Goal: Task Accomplishment & Management: Complete application form

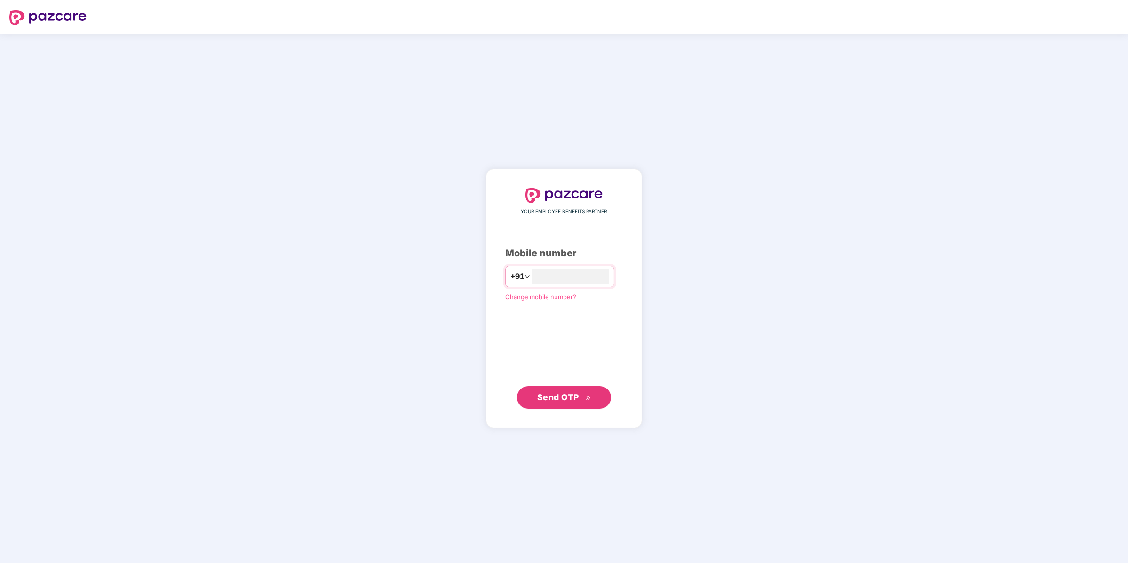
type input "**********"
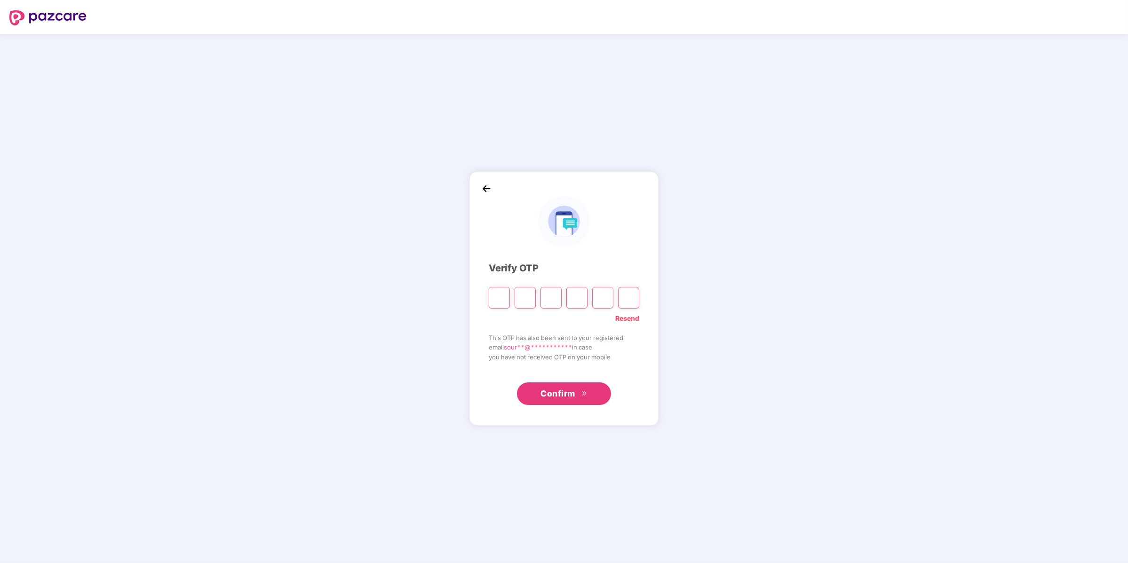
paste input "*"
type input "*"
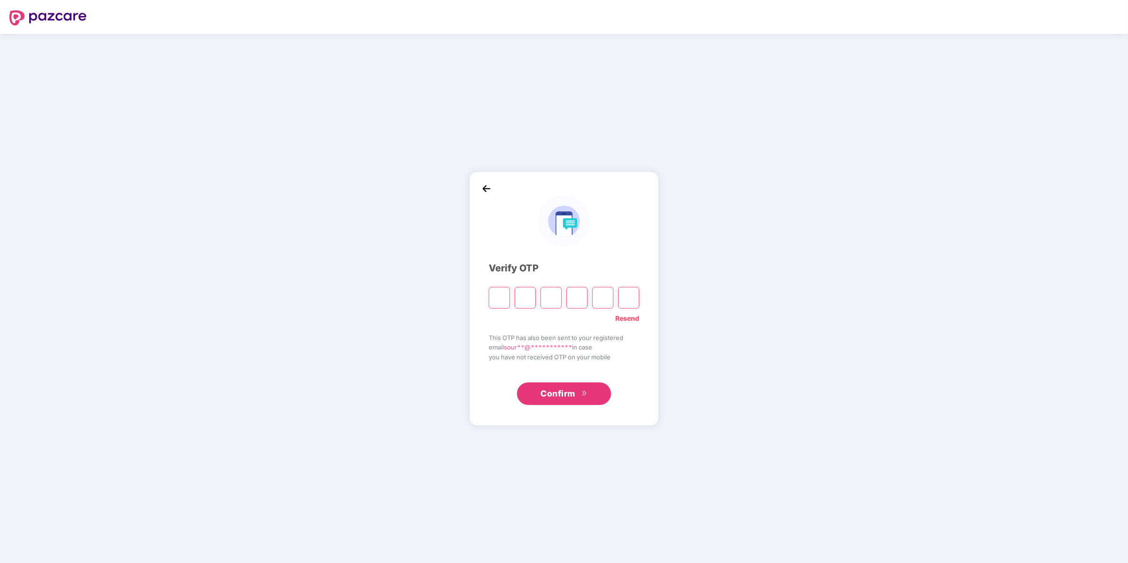
type input "*"
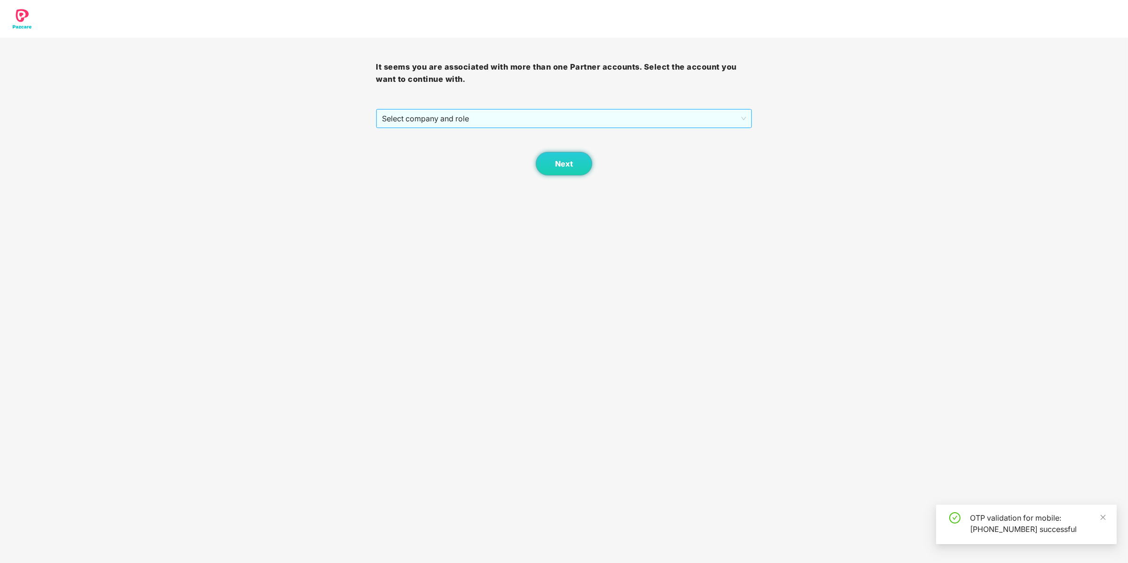
click at [472, 118] on span "Select company and role" at bounding box center [564, 119] width 364 height 18
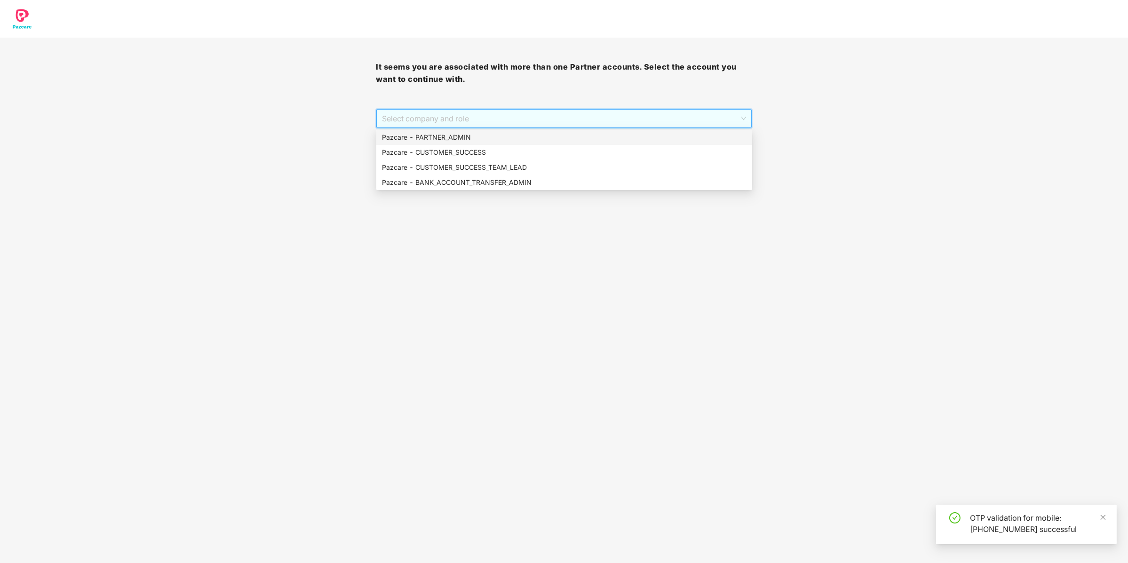
click at [470, 137] on div "Pazcare - PARTNER_ADMIN" at bounding box center [564, 137] width 365 height 10
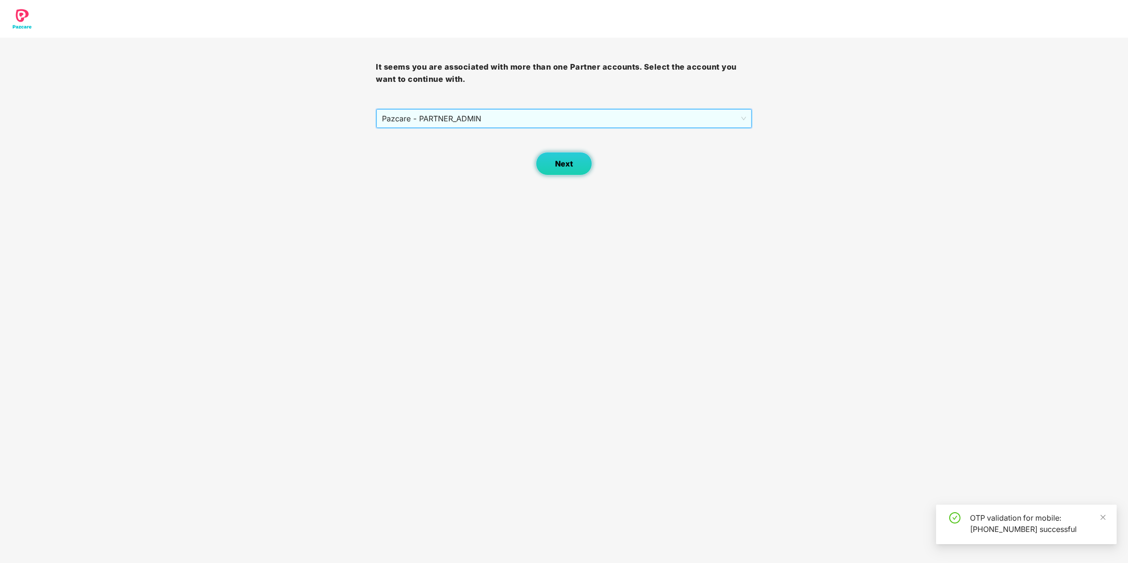
click at [554, 165] on button "Next" at bounding box center [564, 164] width 56 height 24
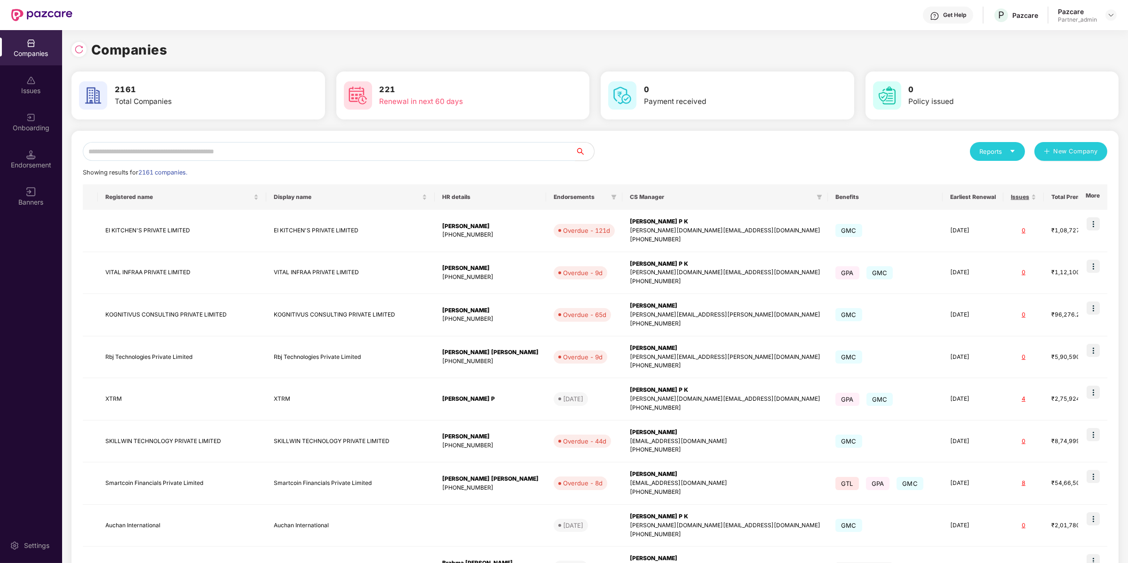
click at [509, 159] on input "text" at bounding box center [329, 151] width 493 height 19
type input "*"
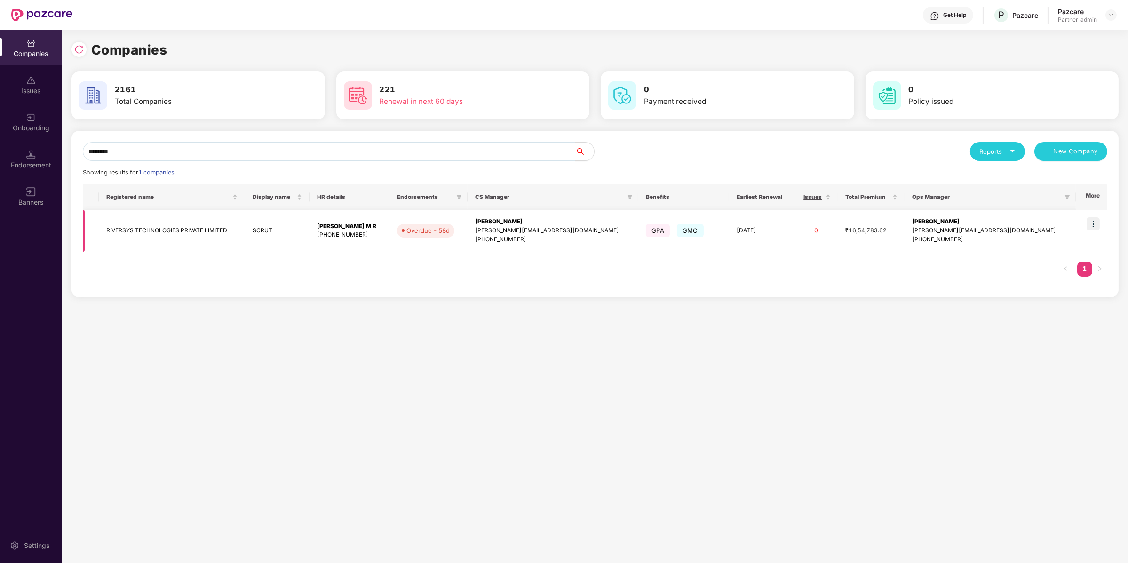
type input "********"
click at [1100, 227] on img at bounding box center [1093, 223] width 13 height 13
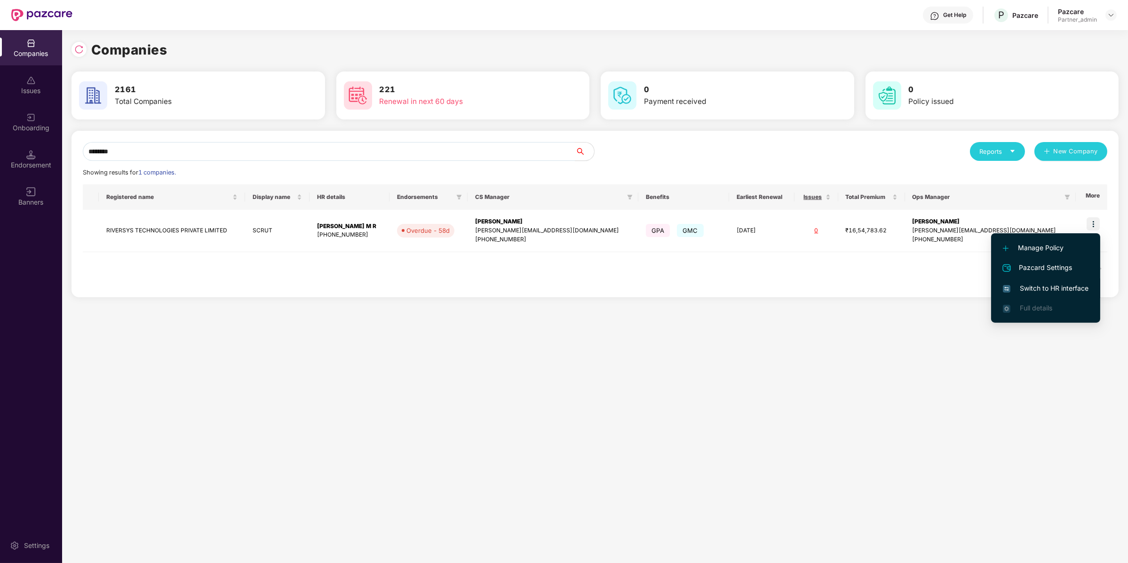
click at [1072, 287] on span "Switch to HR interface" at bounding box center [1046, 288] width 86 height 10
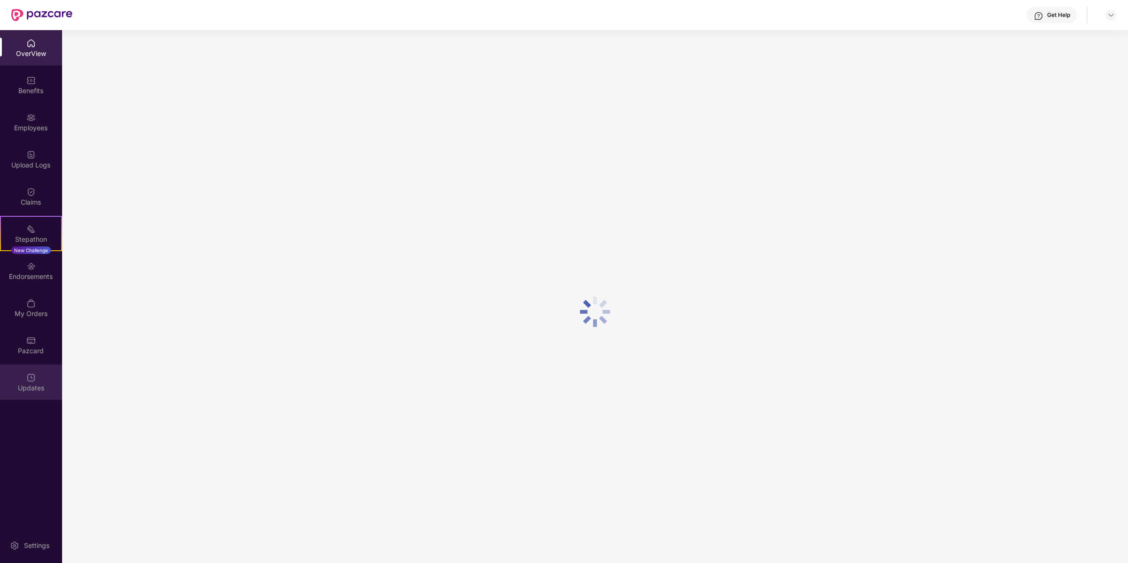
click at [42, 367] on div "Updates" at bounding box center [31, 382] width 62 height 35
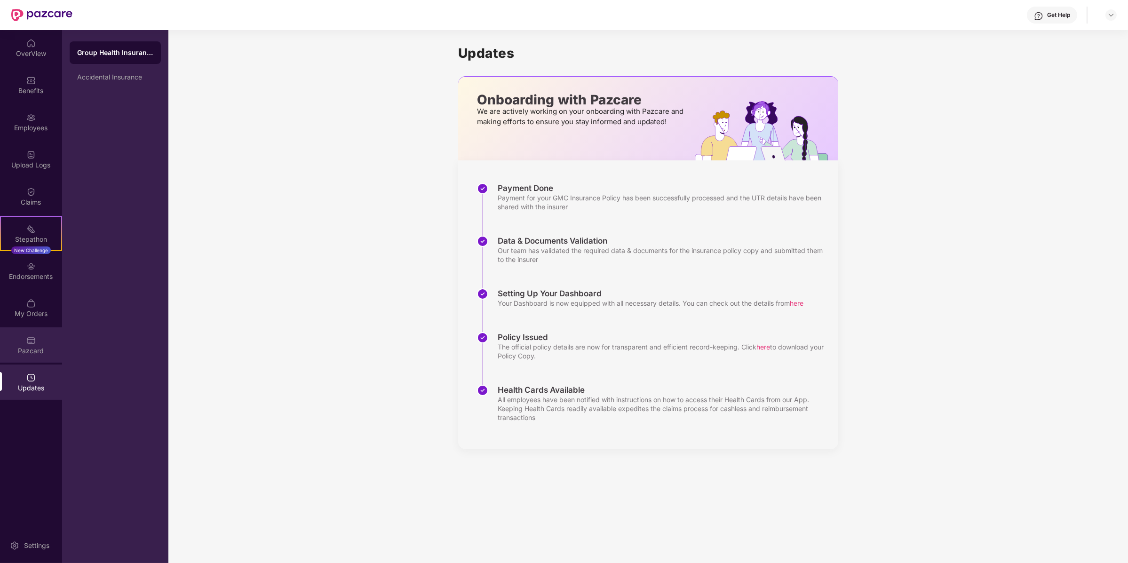
click at [43, 346] on div "Pazcard" at bounding box center [31, 350] width 62 height 9
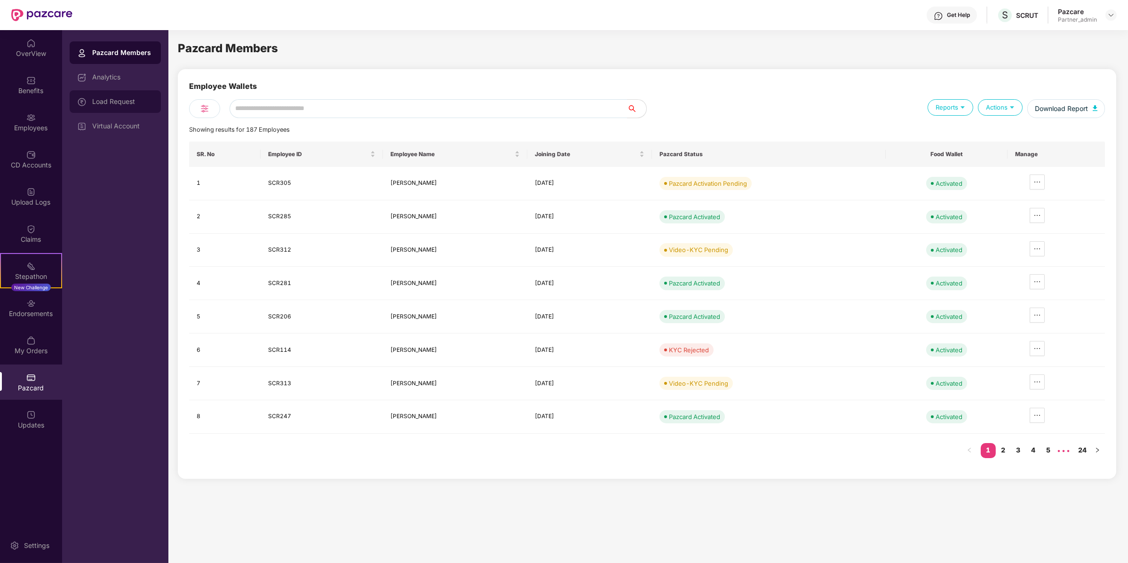
click at [143, 106] on div "Load Request" at bounding box center [115, 101] width 91 height 23
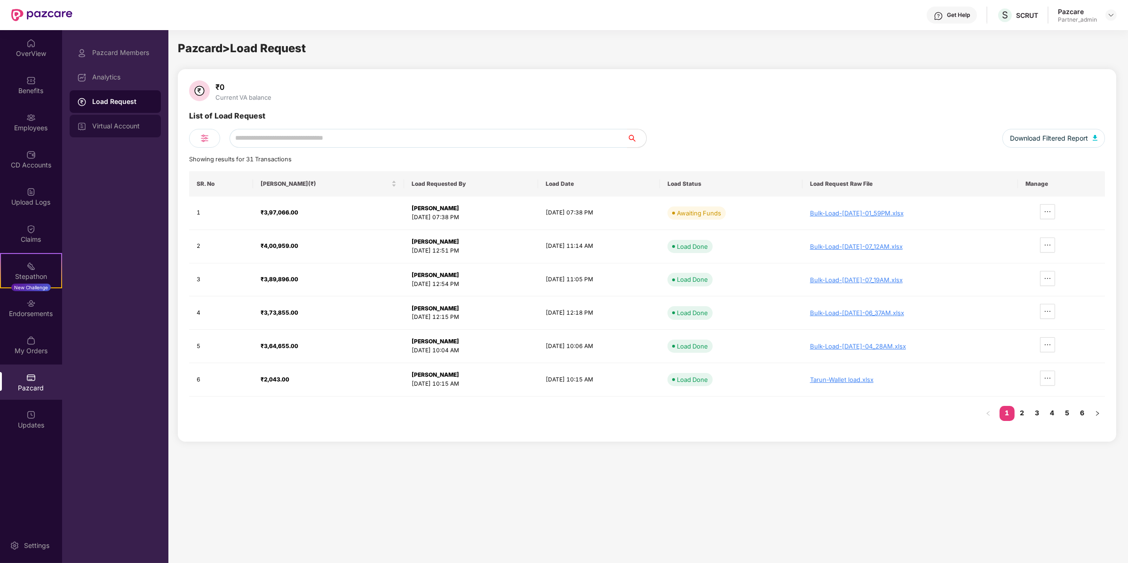
click at [138, 128] on div "Virtual Account" at bounding box center [122, 126] width 61 height 8
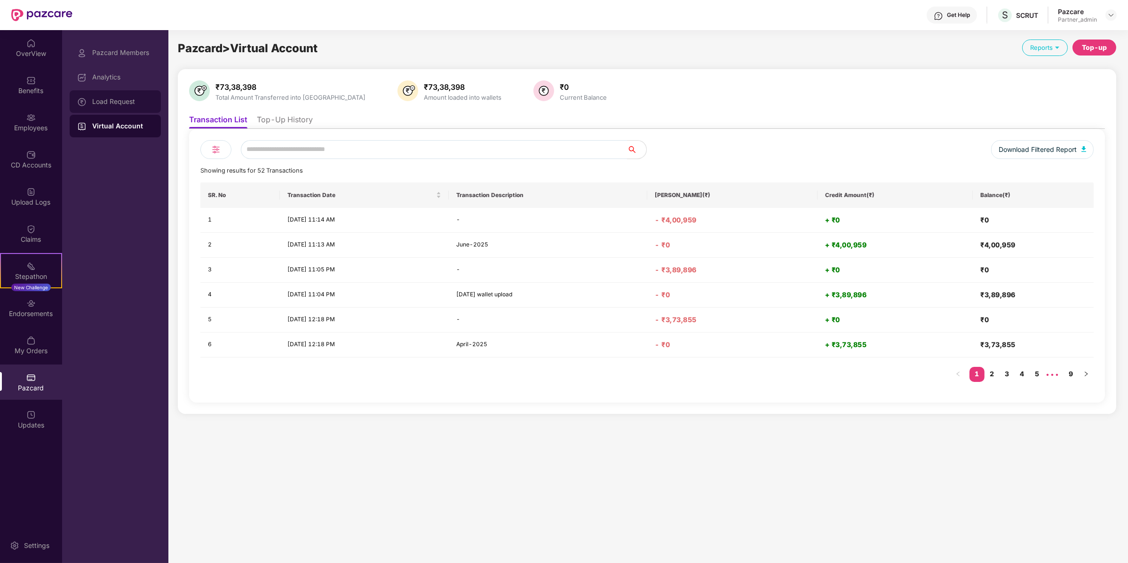
click at [132, 104] on div "Load Request" at bounding box center [122, 102] width 61 height 8
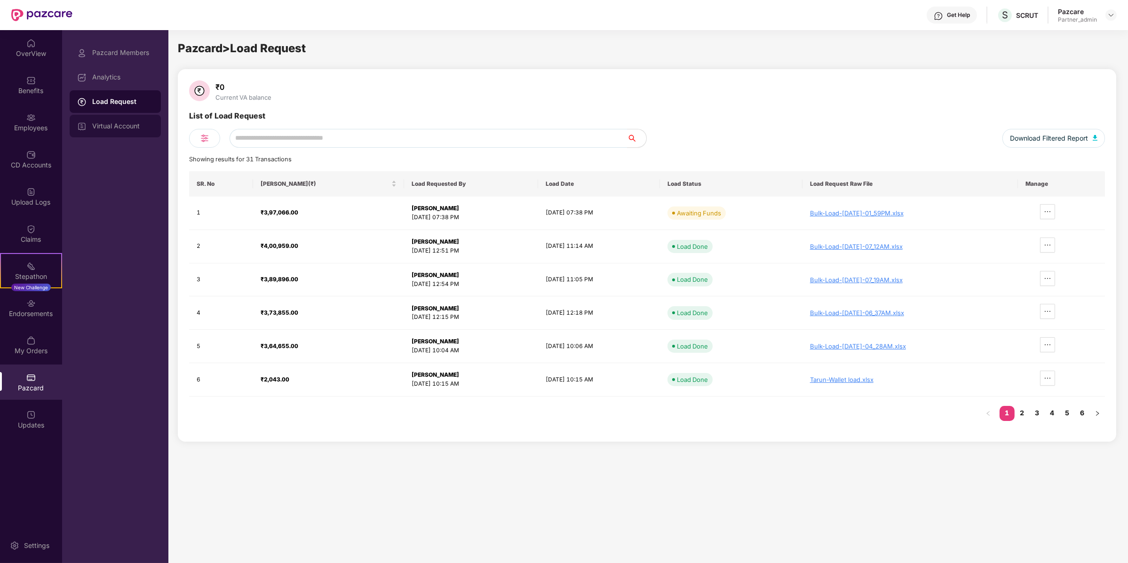
click at [135, 125] on div "Virtual Account" at bounding box center [122, 126] width 61 height 8
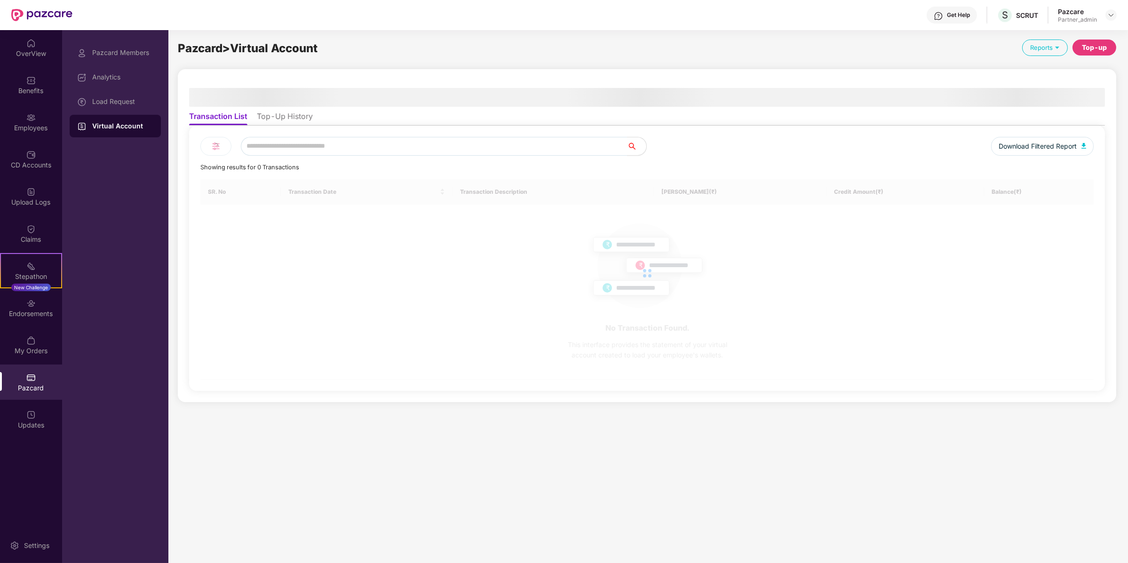
click at [299, 116] on li "Top-Up History" at bounding box center [285, 119] width 56 height 14
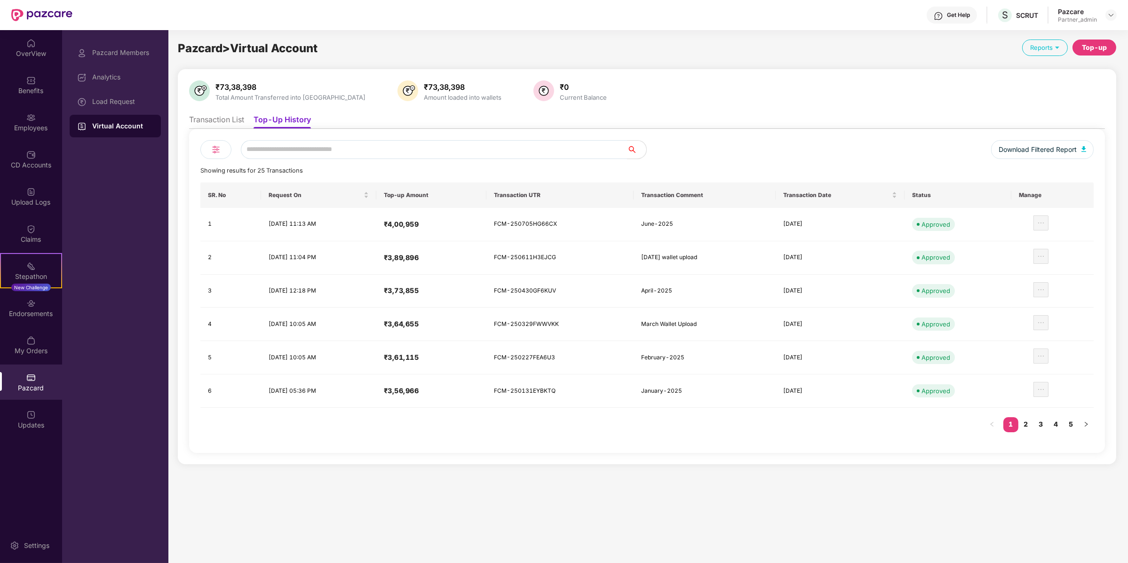
click at [1097, 40] on div "Top-up" at bounding box center [1095, 48] width 44 height 16
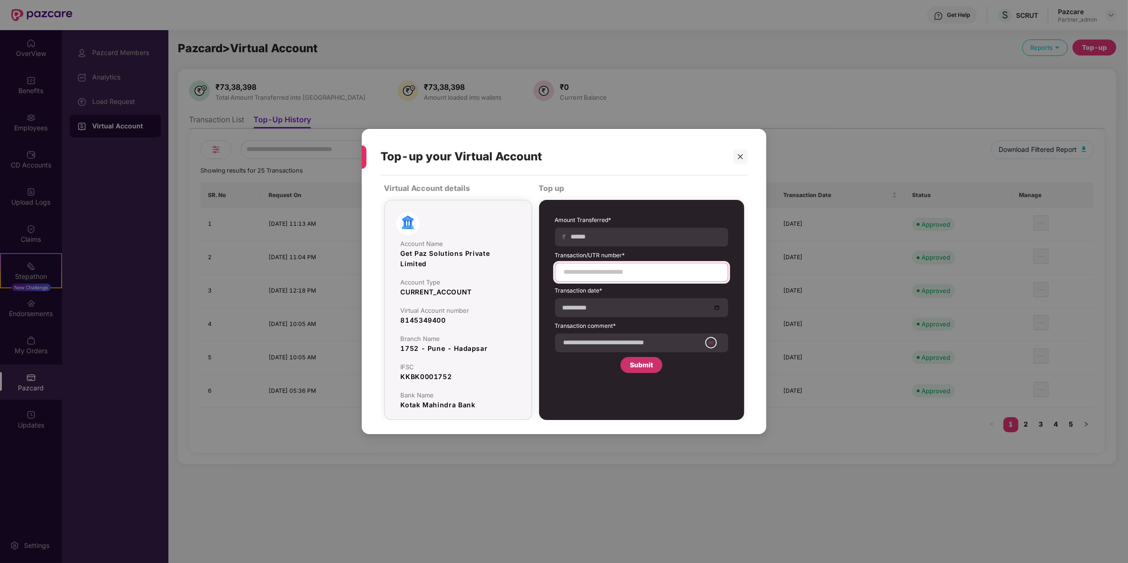
click at [593, 271] on input at bounding box center [641, 272] width 157 height 10
paste input "**********"
type input "**********"
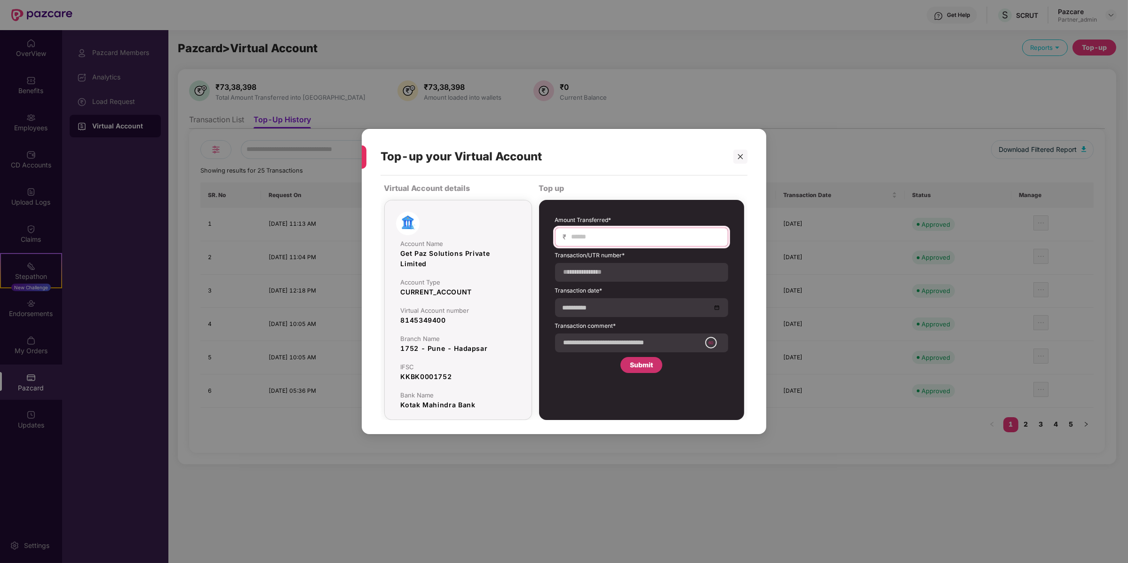
click at [600, 237] on input at bounding box center [646, 237] width 150 height 10
click at [579, 239] on input "*******" at bounding box center [646, 237] width 150 height 10
type input "******"
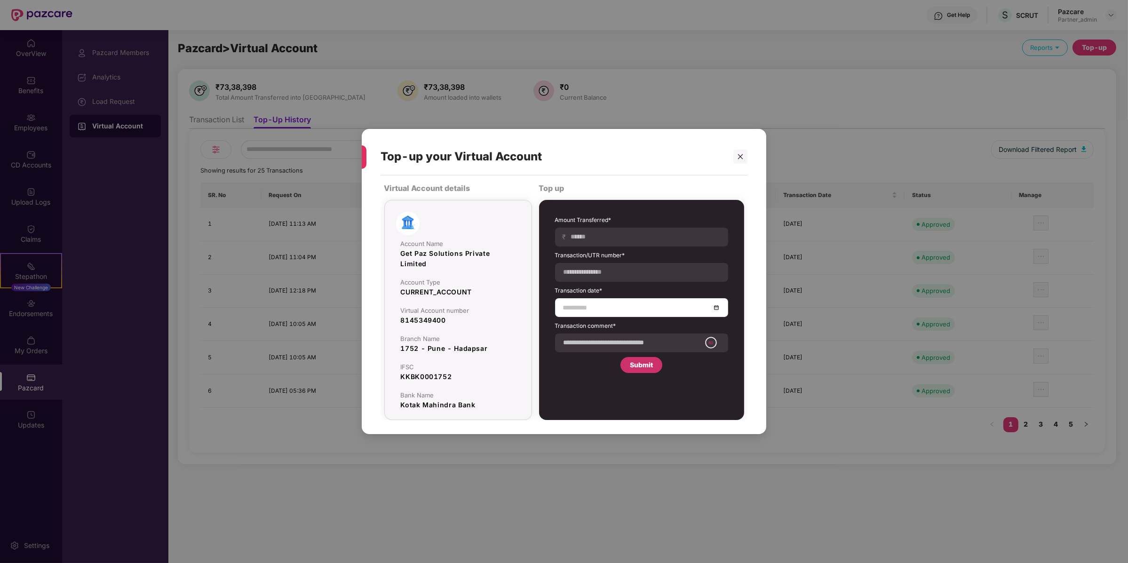
click at [594, 304] on input at bounding box center [637, 308] width 148 height 10
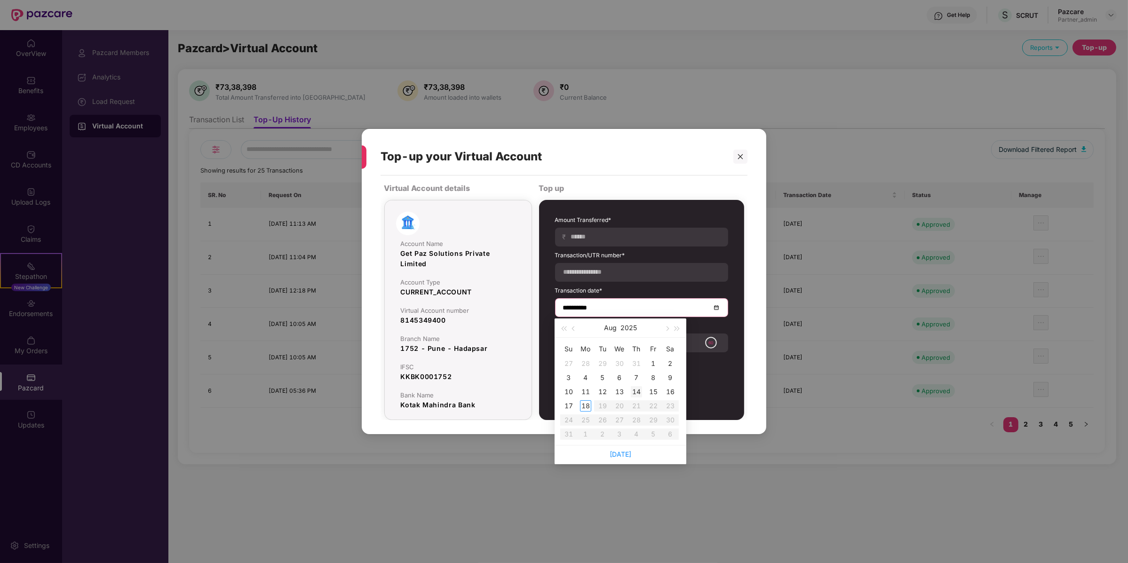
type input "**********"
click at [637, 388] on div "14" at bounding box center [636, 391] width 11 height 11
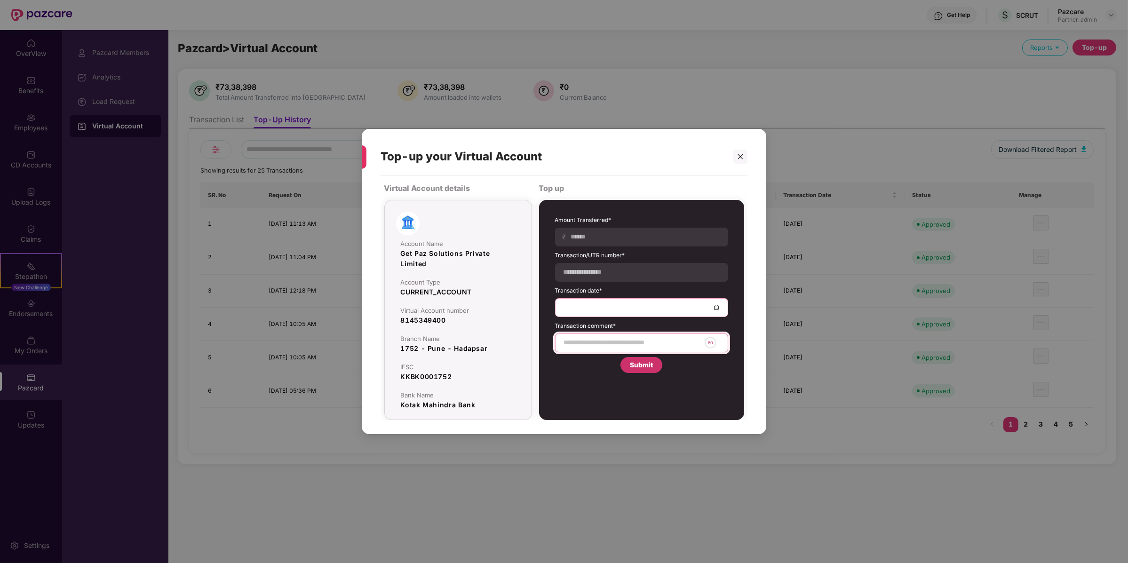
click at [626, 342] on input at bounding box center [632, 343] width 138 height 10
type input "*********"
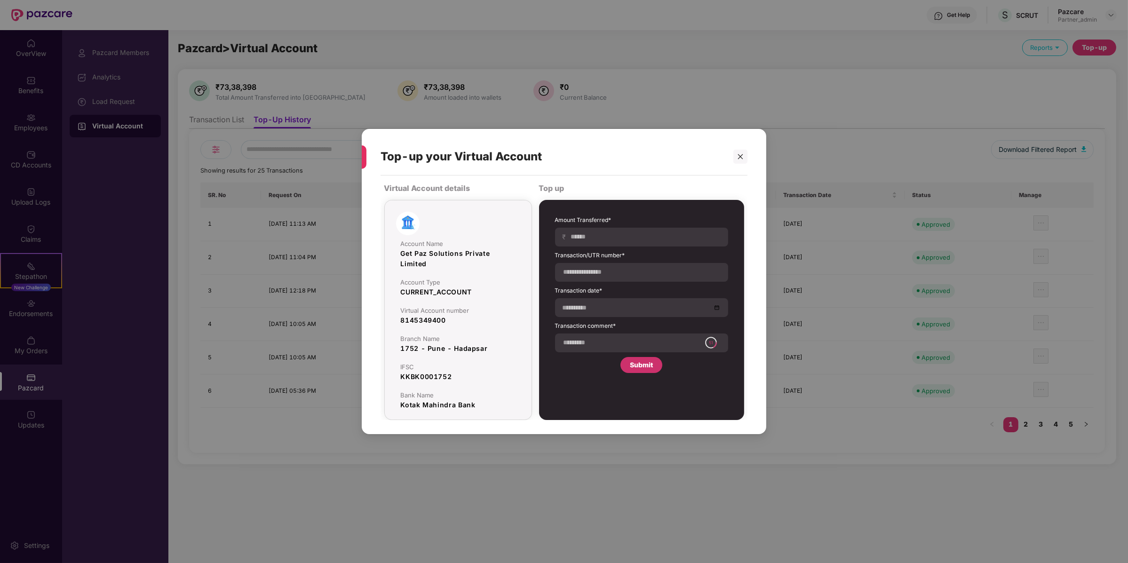
click at [634, 362] on div "Submit" at bounding box center [641, 365] width 23 height 10
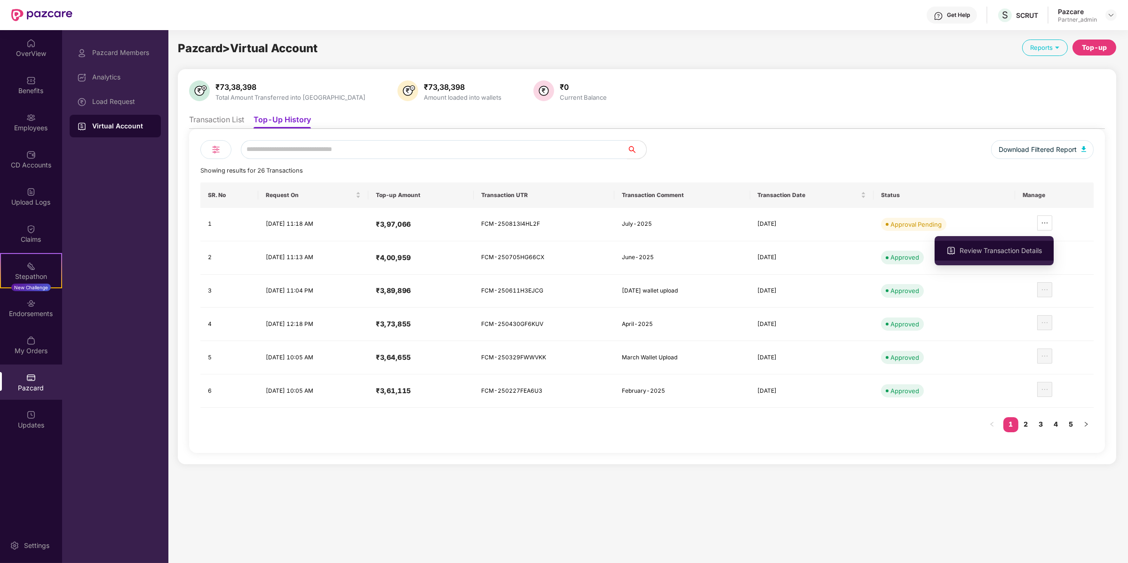
click at [1031, 254] on span "Review Transaction Details" at bounding box center [1001, 251] width 82 height 10
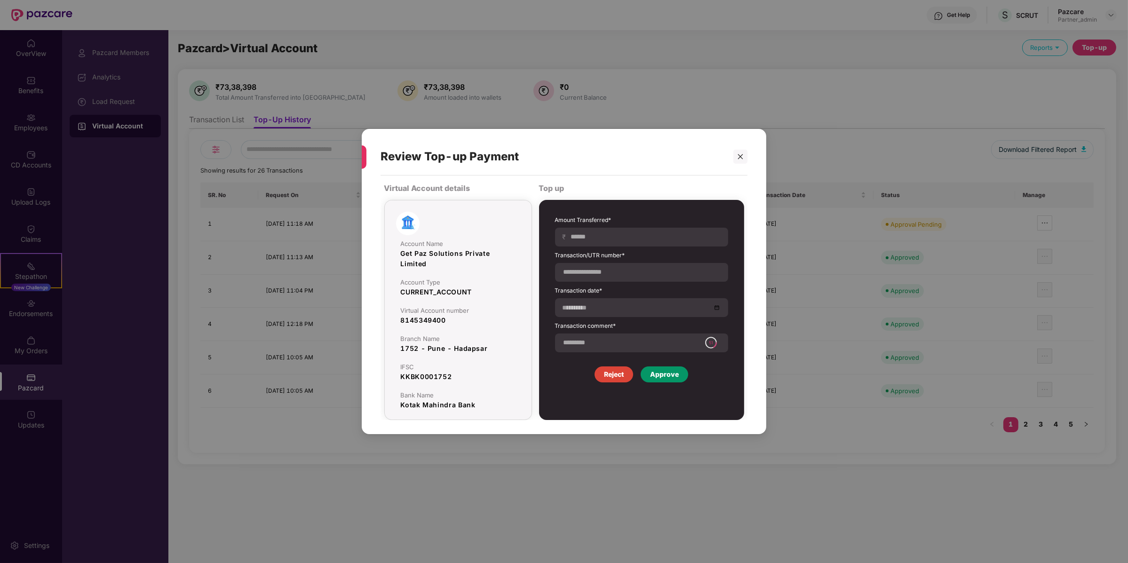
click at [667, 369] on div "Approve" at bounding box center [664, 374] width 29 height 10
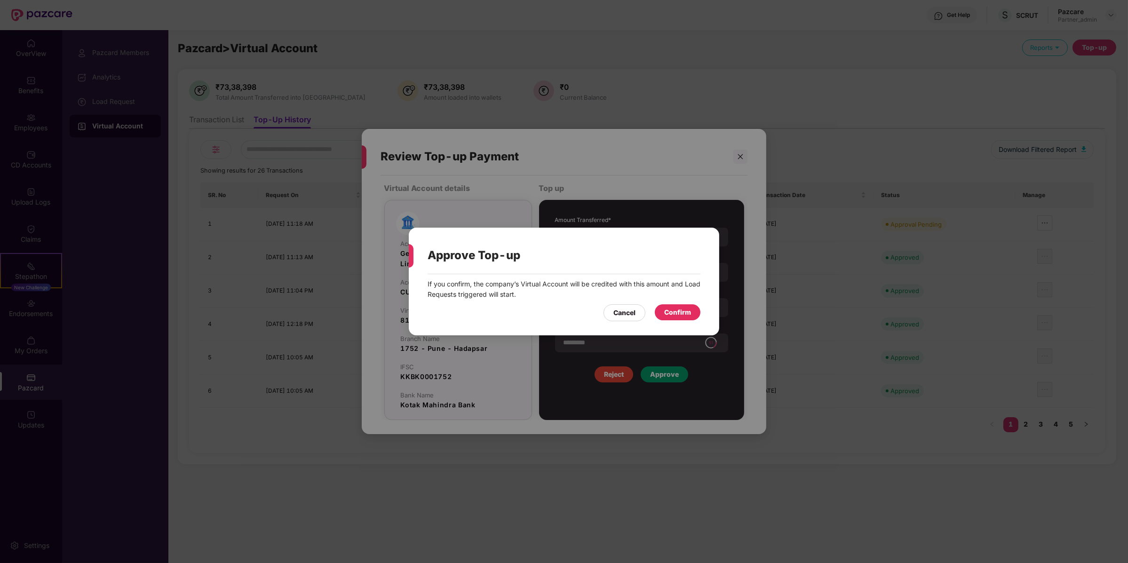
click at [676, 311] on div "Confirm" at bounding box center [677, 312] width 27 height 10
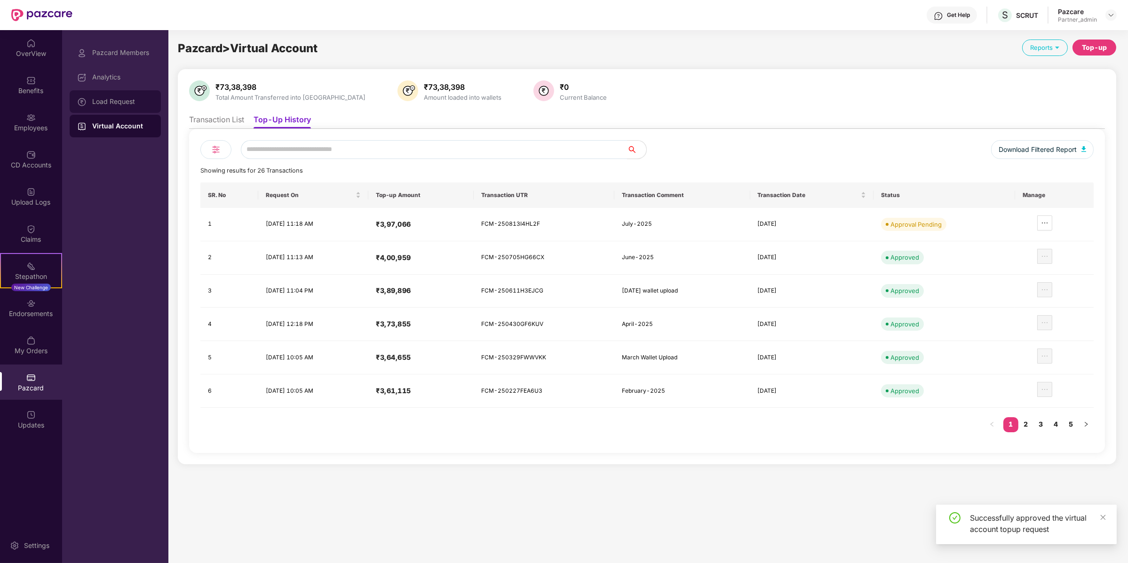
click at [136, 98] on div "Load Request" at bounding box center [122, 102] width 61 height 8
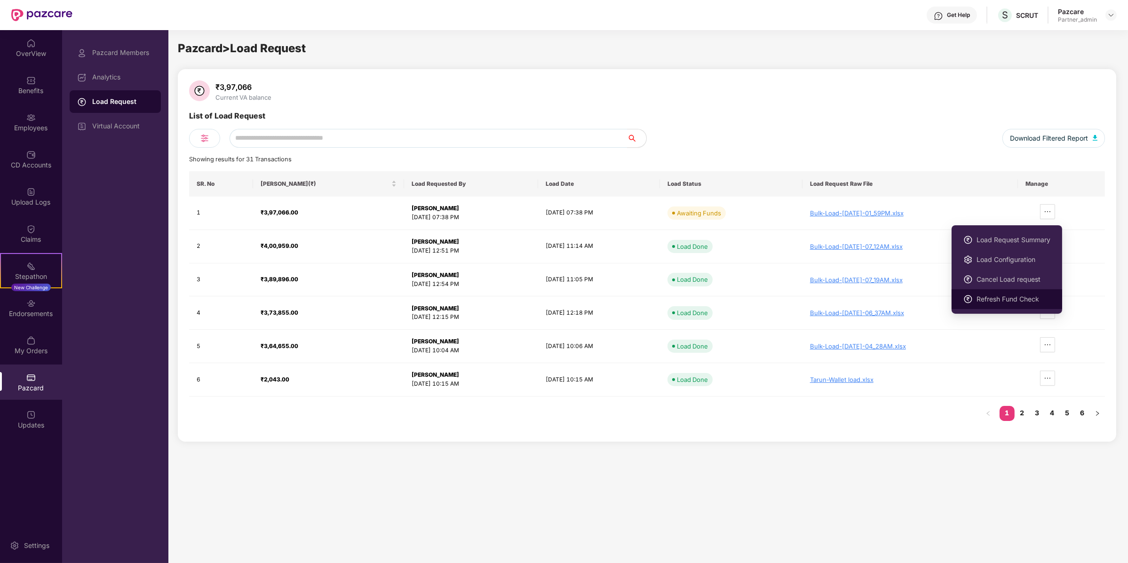
click at [1035, 305] on li "Refresh Fund Check" at bounding box center [1007, 299] width 111 height 20
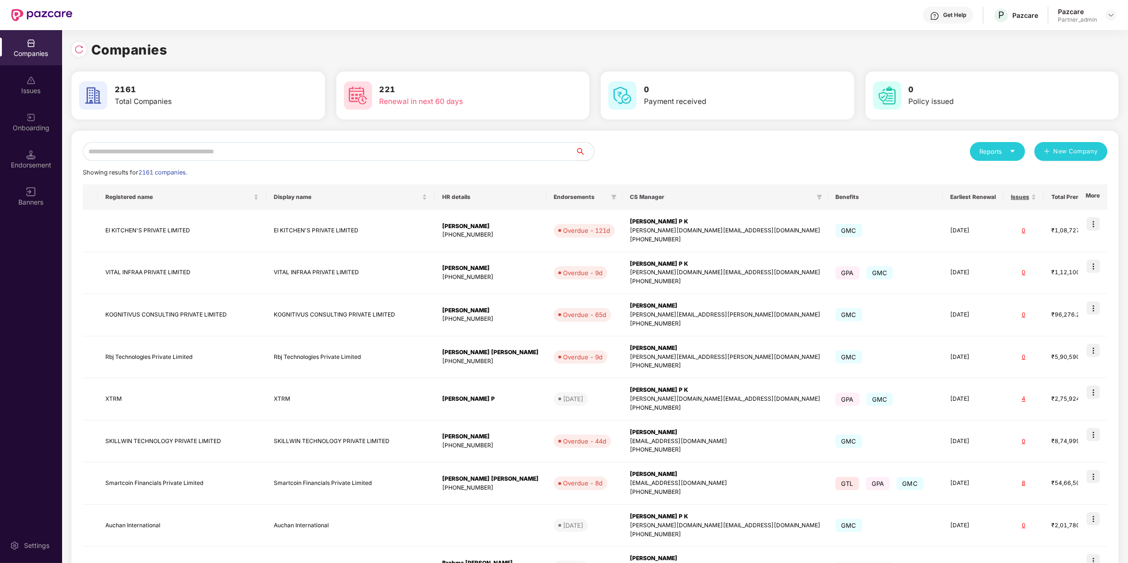
click at [159, 149] on input "text" at bounding box center [329, 151] width 493 height 19
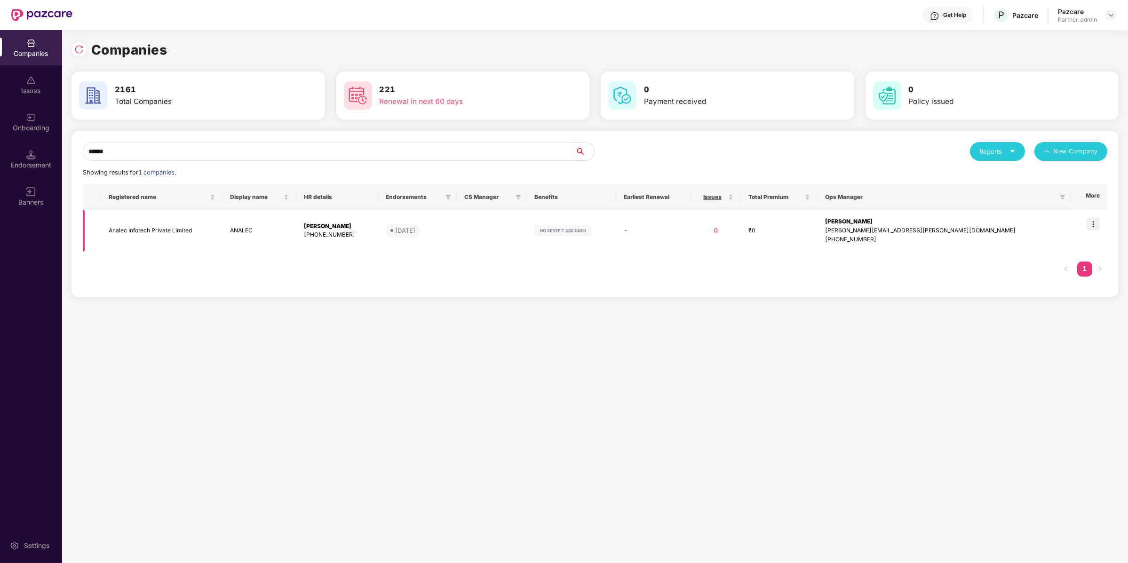
type input "******"
click at [1089, 224] on img at bounding box center [1093, 223] width 13 height 13
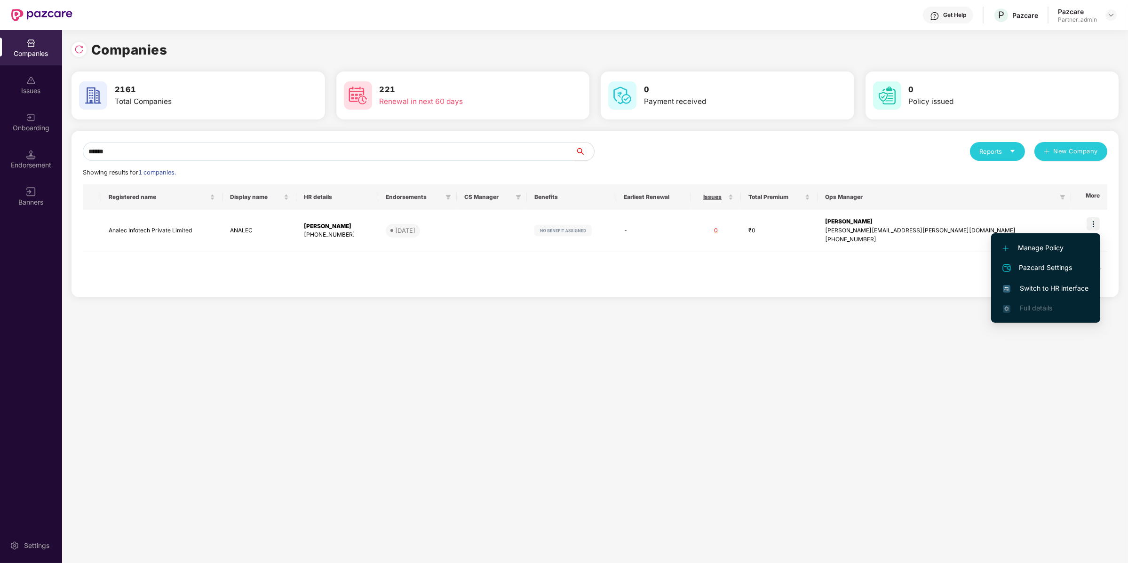
click at [1042, 285] on span "Switch to HR interface" at bounding box center [1046, 288] width 86 height 10
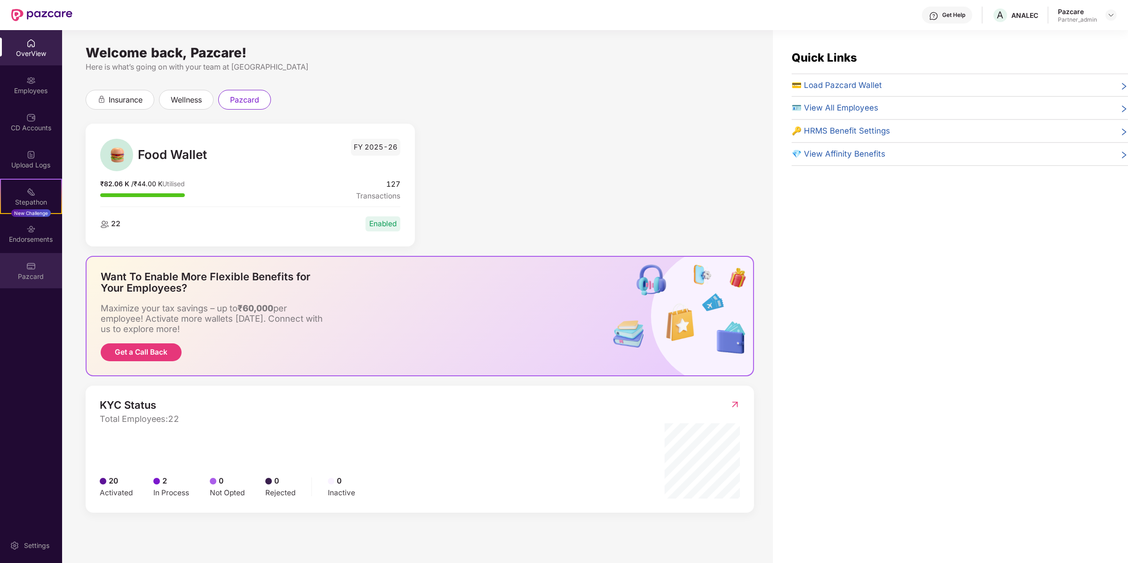
click at [47, 259] on div "Pazcard" at bounding box center [31, 270] width 62 height 35
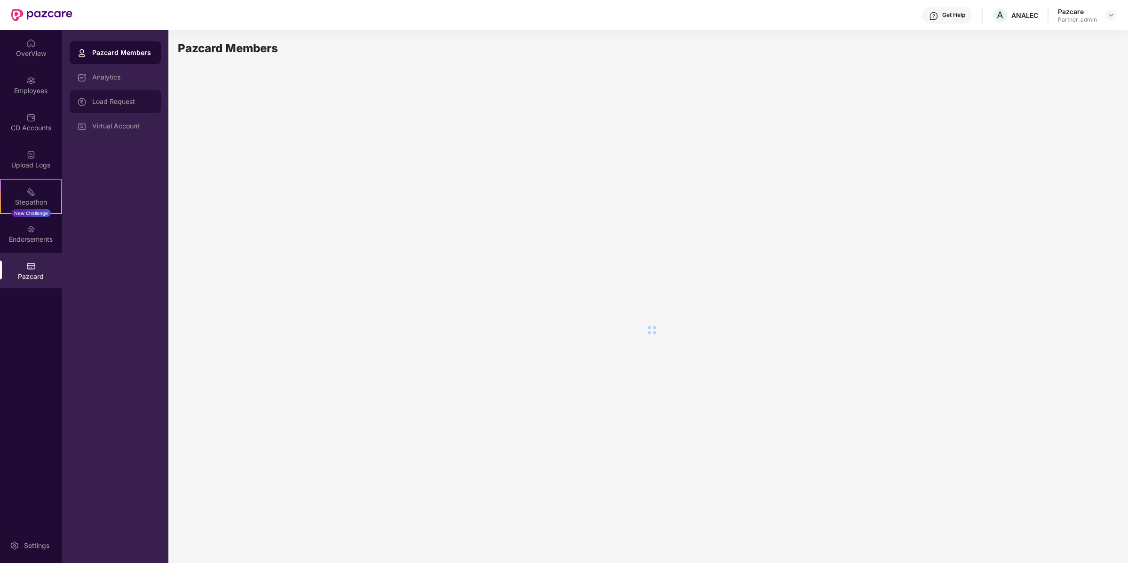
click at [142, 104] on div "Load Request" at bounding box center [122, 102] width 61 height 8
click at [142, 104] on div "Load Request" at bounding box center [122, 101] width 61 height 9
click at [803, 151] on div "Pazcard > Load Request" at bounding box center [647, 295] width 939 height 511
click at [89, 65] on div "Pazcard Members Analytics Load Request Virtual Account" at bounding box center [115, 89] width 91 height 96
click at [100, 57] on div "Pazcard Members" at bounding box center [115, 52] width 91 height 23
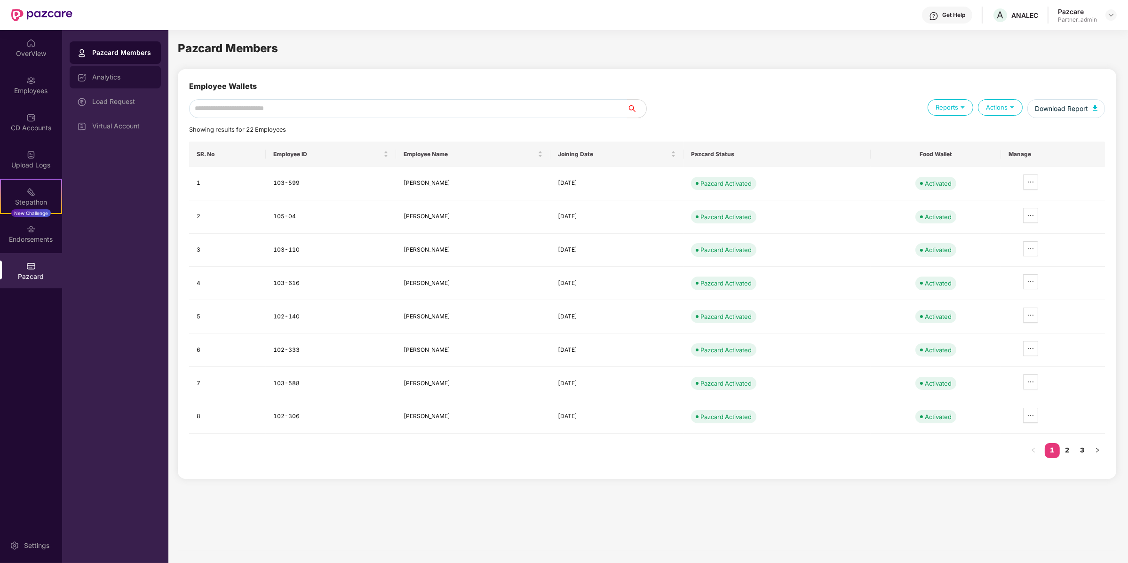
click at [105, 88] on div "Analytics" at bounding box center [115, 77] width 91 height 23
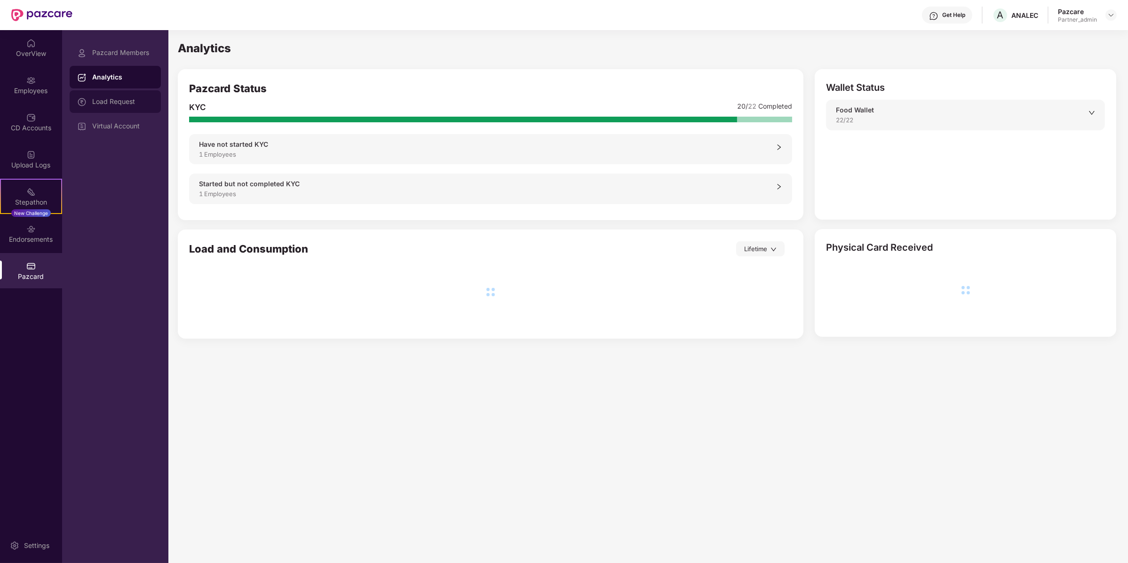
click at [106, 92] on div "Load Request" at bounding box center [115, 101] width 91 height 23
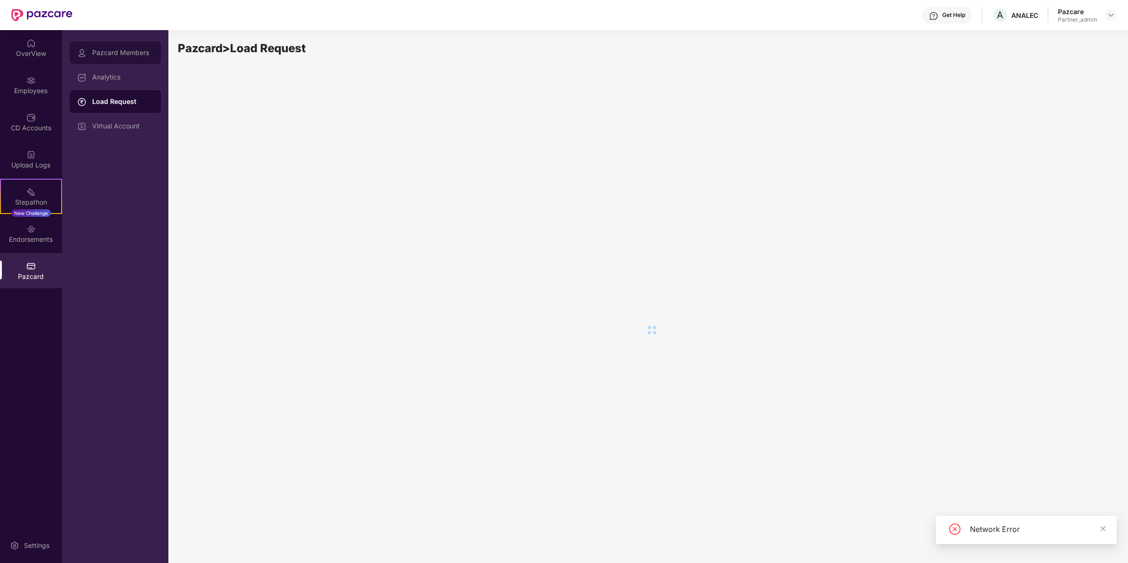
click at [97, 44] on div "Pazcard Members" at bounding box center [115, 52] width 91 height 23
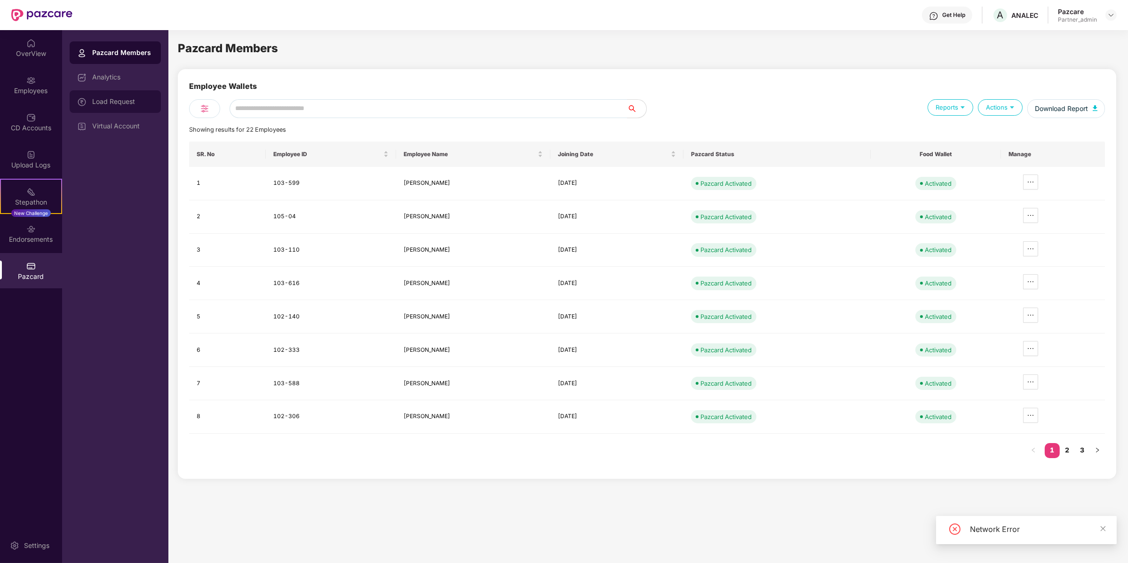
click at [118, 97] on div "Load Request" at bounding box center [115, 101] width 91 height 23
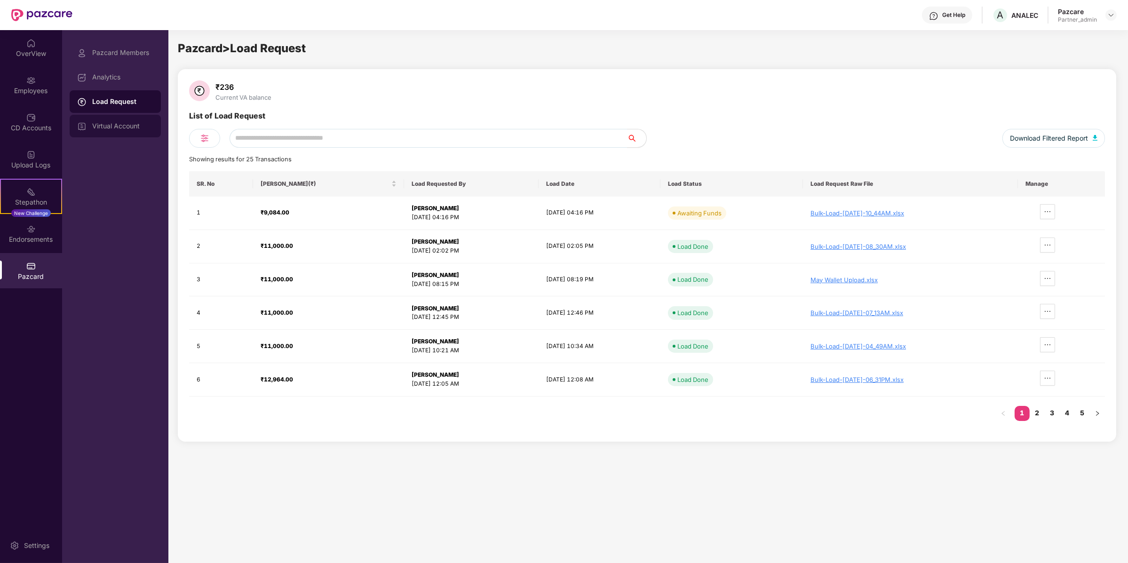
click at [115, 121] on div "Virtual Account" at bounding box center [115, 126] width 91 height 23
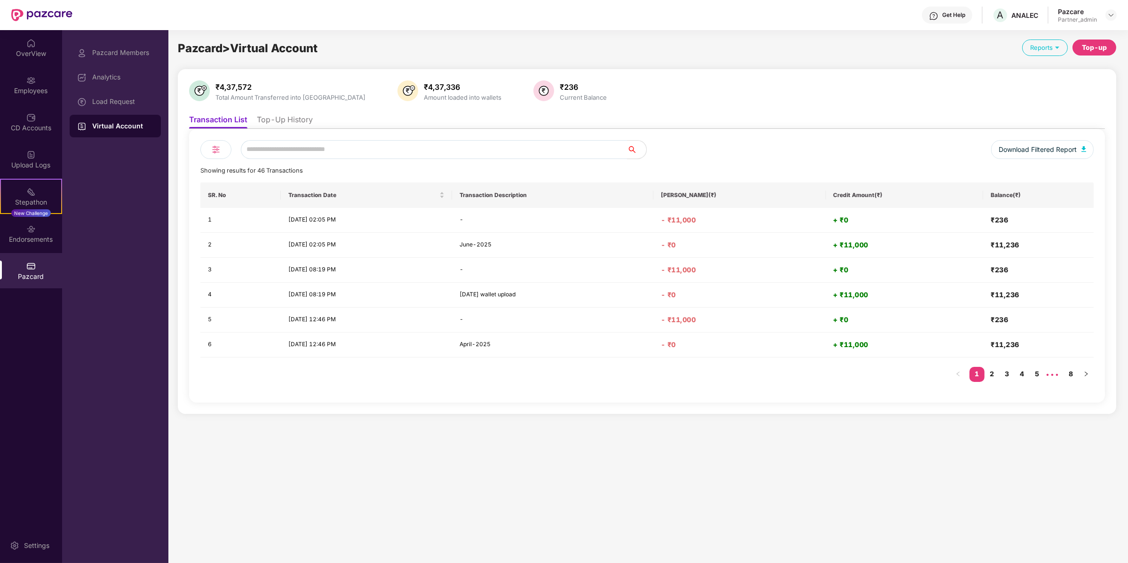
click at [275, 124] on li "Top-Up History" at bounding box center [285, 122] width 56 height 14
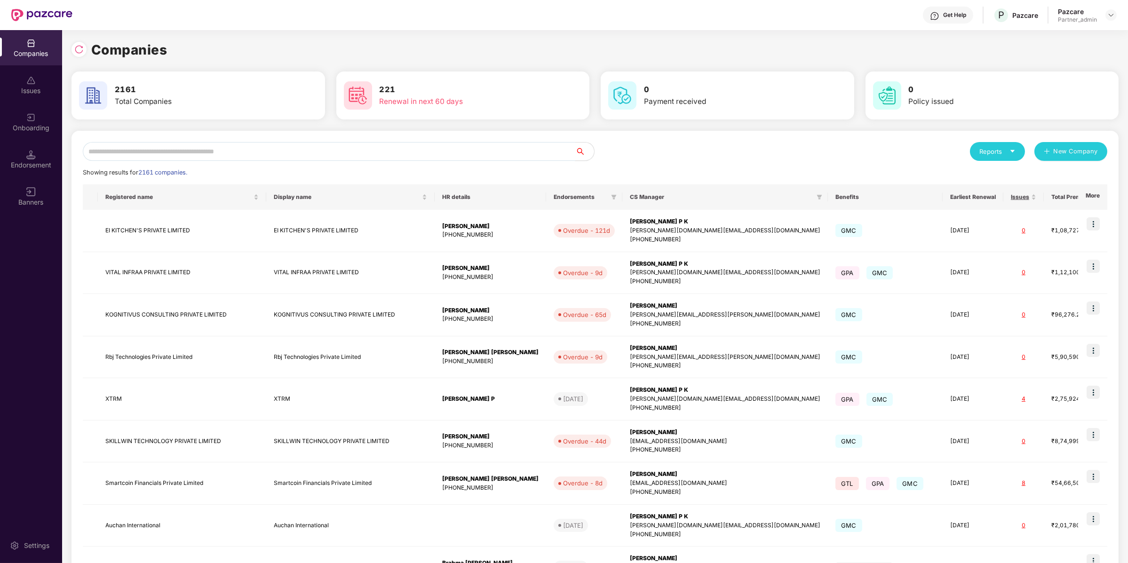
click at [197, 143] on input "text" at bounding box center [329, 151] width 493 height 19
click at [237, 158] on input "text" at bounding box center [329, 151] width 493 height 19
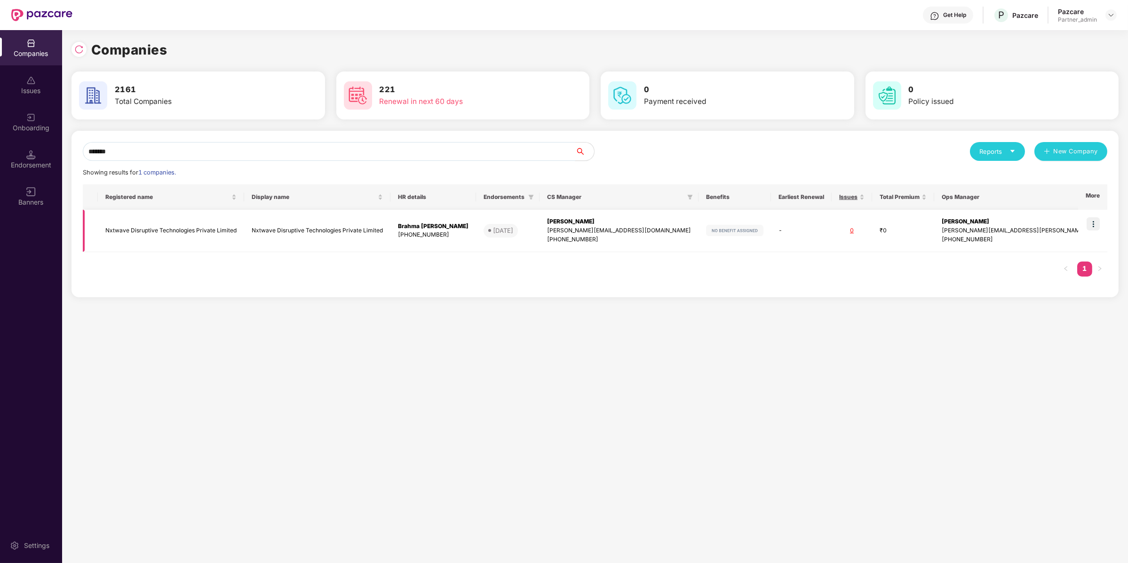
type input "*******"
click at [1096, 234] on td at bounding box center [1092, 231] width 29 height 42
click at [1096, 220] on img at bounding box center [1093, 223] width 13 height 13
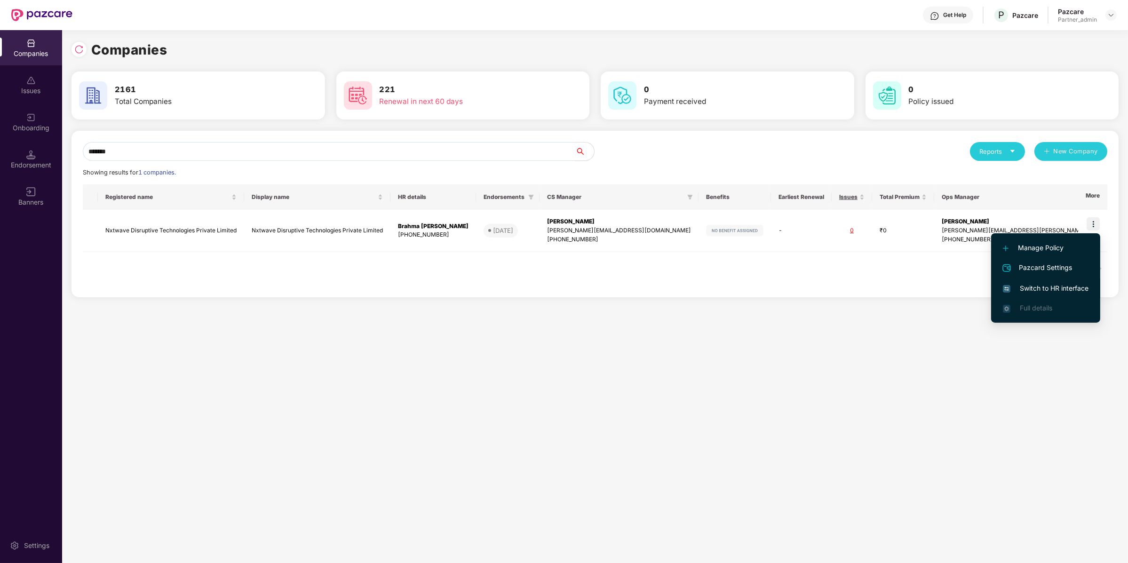
click at [1057, 283] on li "Switch to HR interface" at bounding box center [1045, 289] width 109 height 20
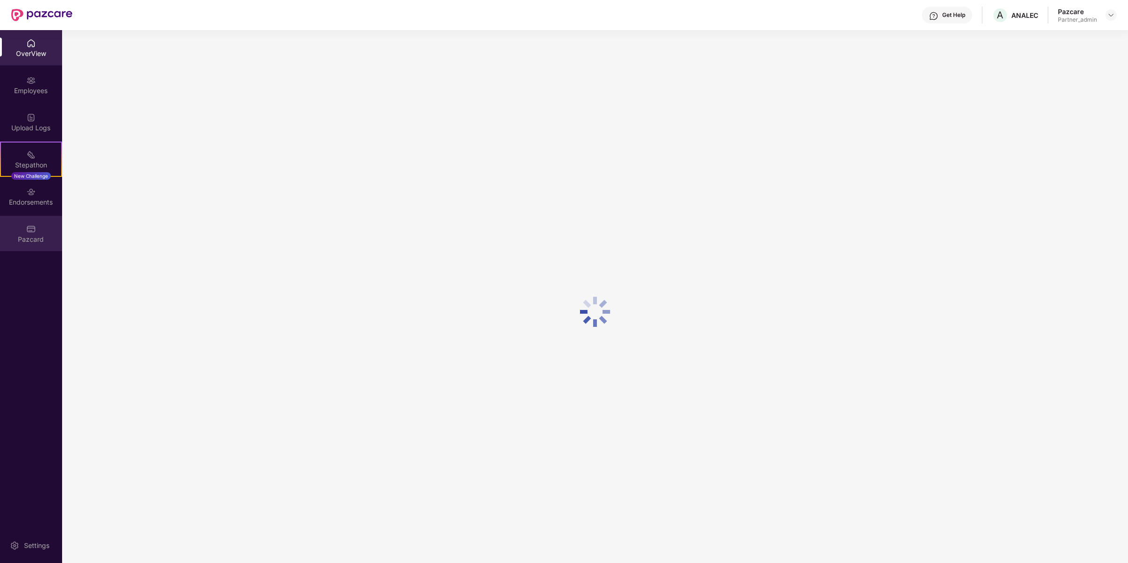
click at [25, 237] on div "Pazcard" at bounding box center [31, 239] width 62 height 9
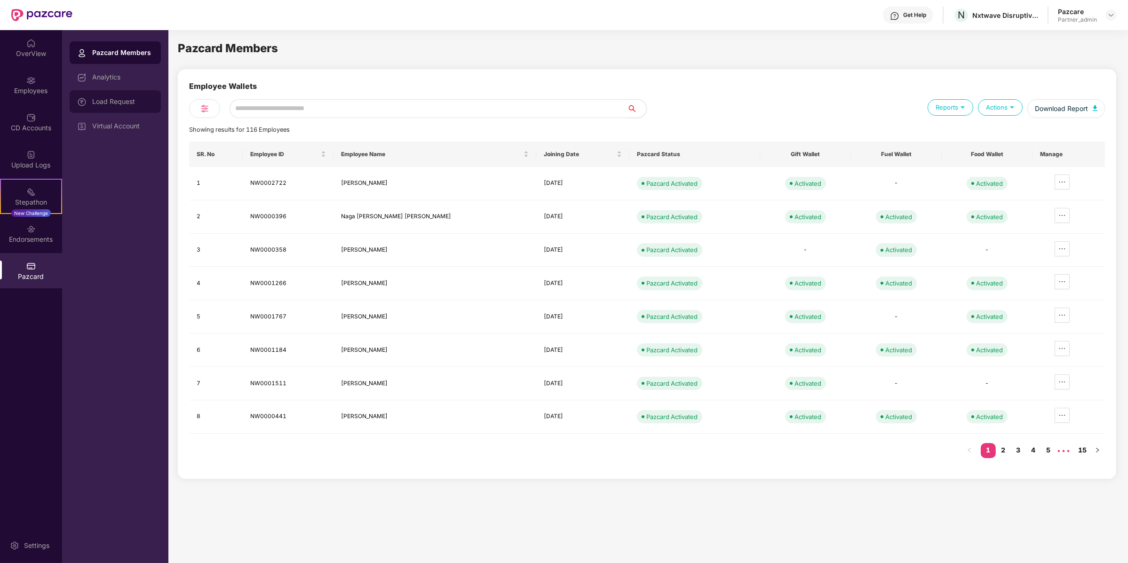
click at [148, 103] on div "Load Request" at bounding box center [122, 102] width 61 height 8
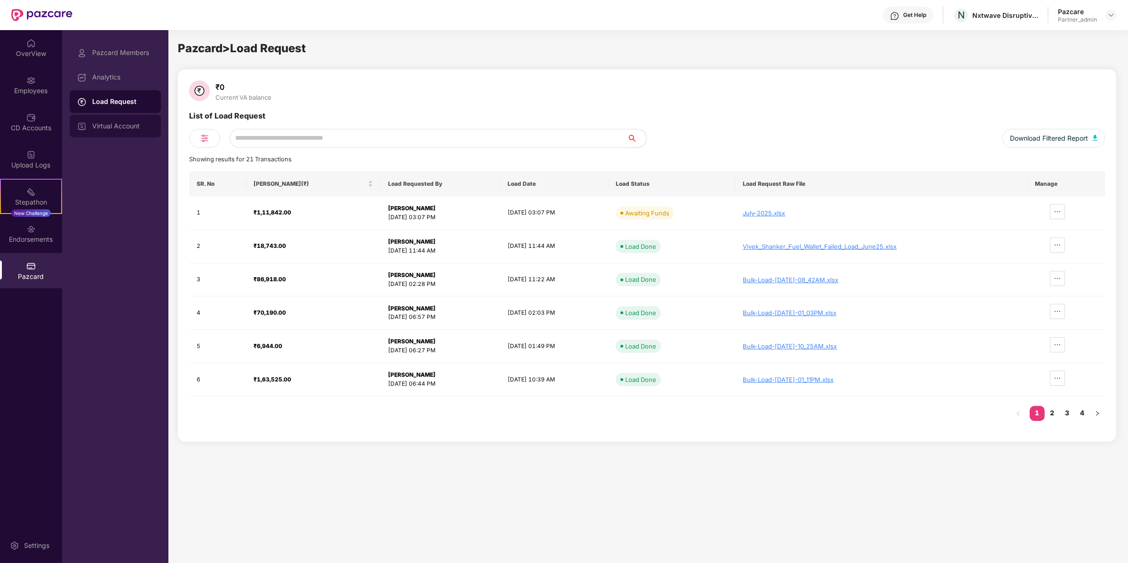
click at [103, 129] on div "Virtual Account" at bounding box center [122, 126] width 61 height 8
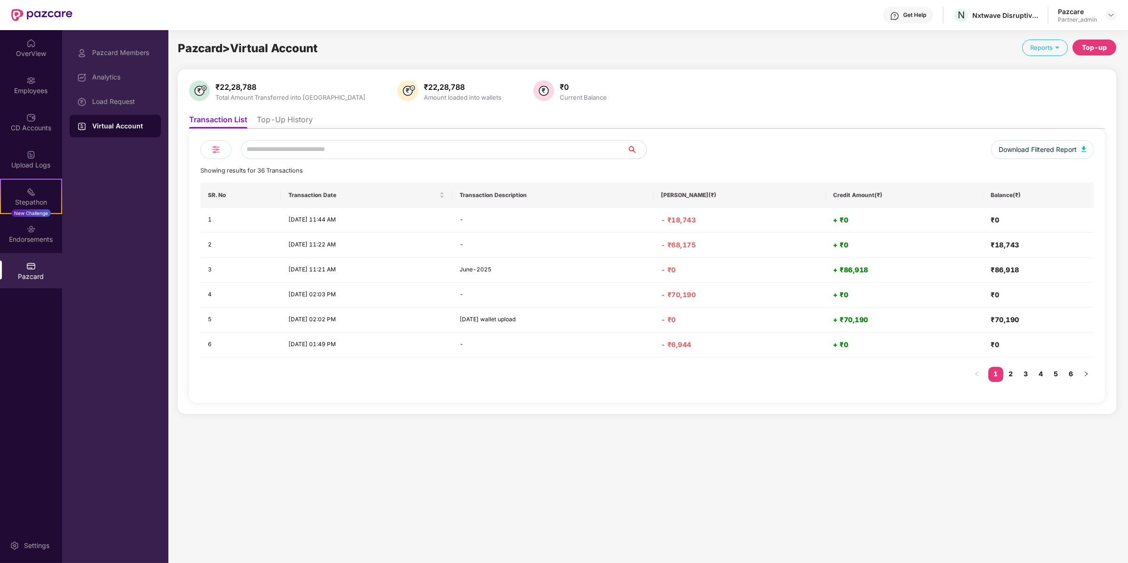
click at [310, 125] on li "Top-Up History" at bounding box center [285, 122] width 56 height 14
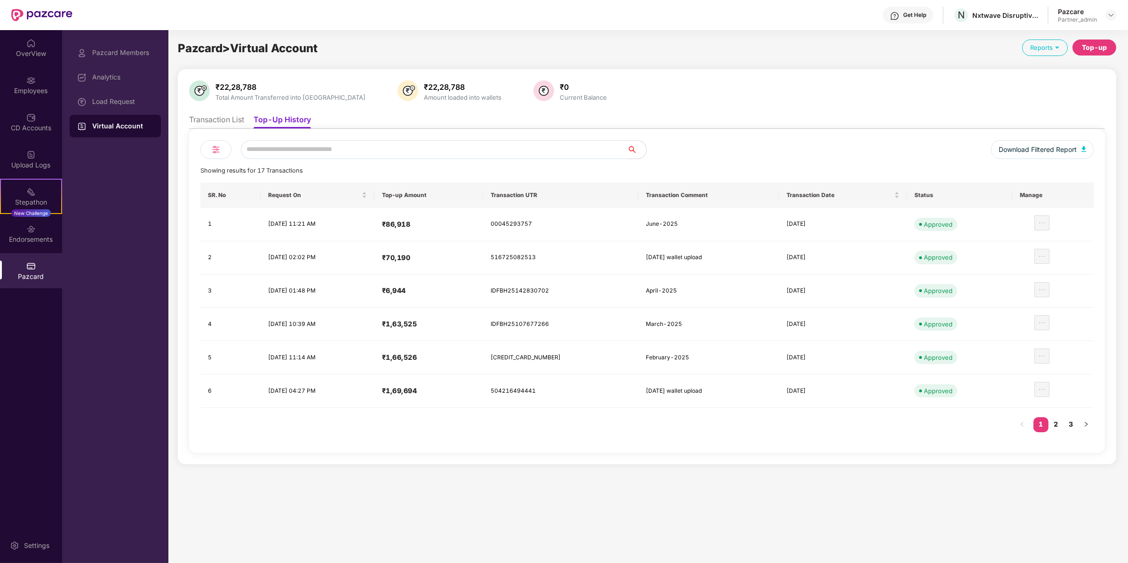
click at [1068, 55] on div "Reports" at bounding box center [1045, 48] width 46 height 16
click at [1083, 46] on div "Top-up" at bounding box center [1095, 48] width 44 height 16
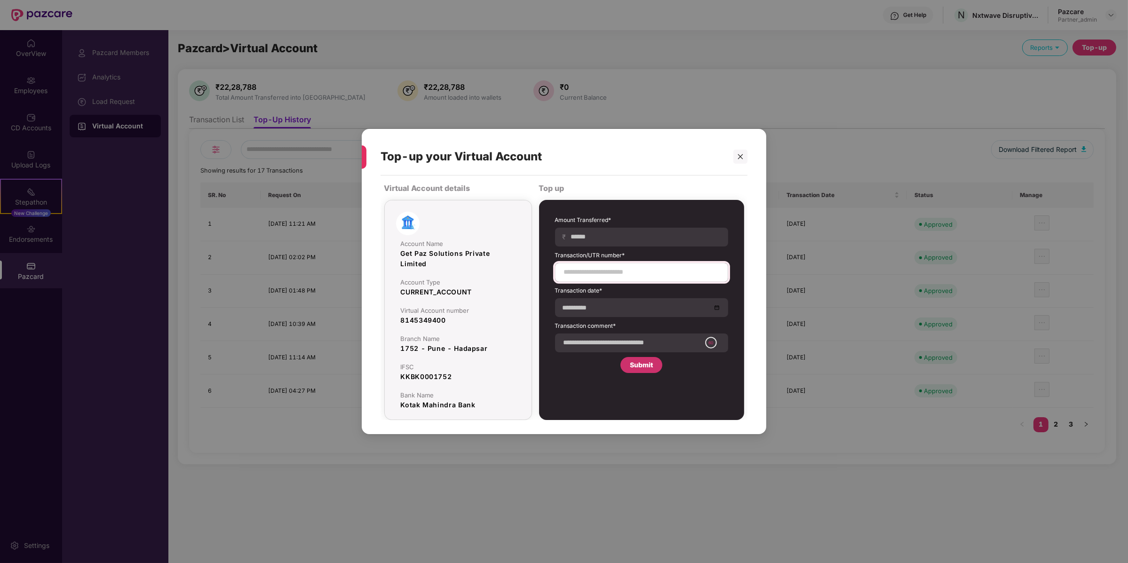
click at [600, 279] on div at bounding box center [641, 272] width 173 height 19
click at [600, 271] on input at bounding box center [641, 272] width 157 height 10
paste input "**********"
type input "**********"
click at [614, 247] on form "**********" at bounding box center [641, 284] width 173 height 136
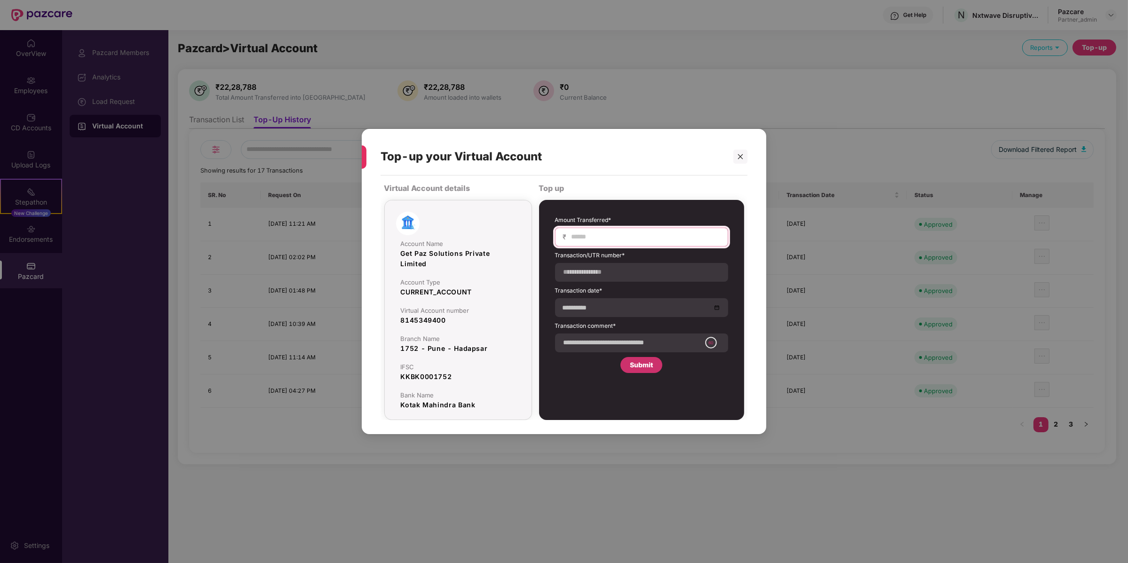
click at [616, 242] on input at bounding box center [646, 237] width 150 height 10
type input "******"
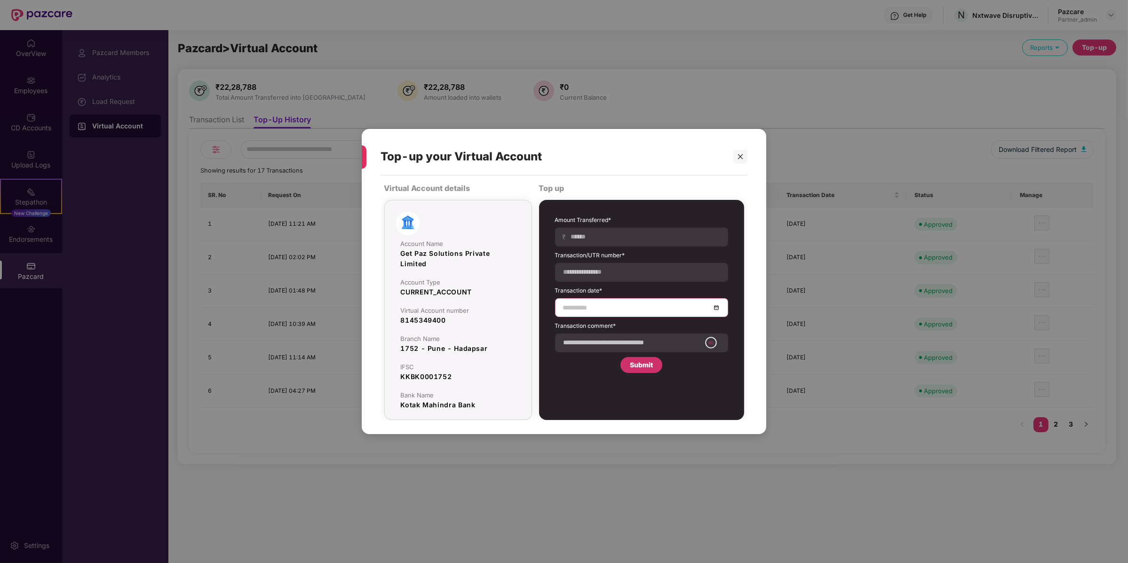
click at [582, 312] on input at bounding box center [637, 308] width 148 height 10
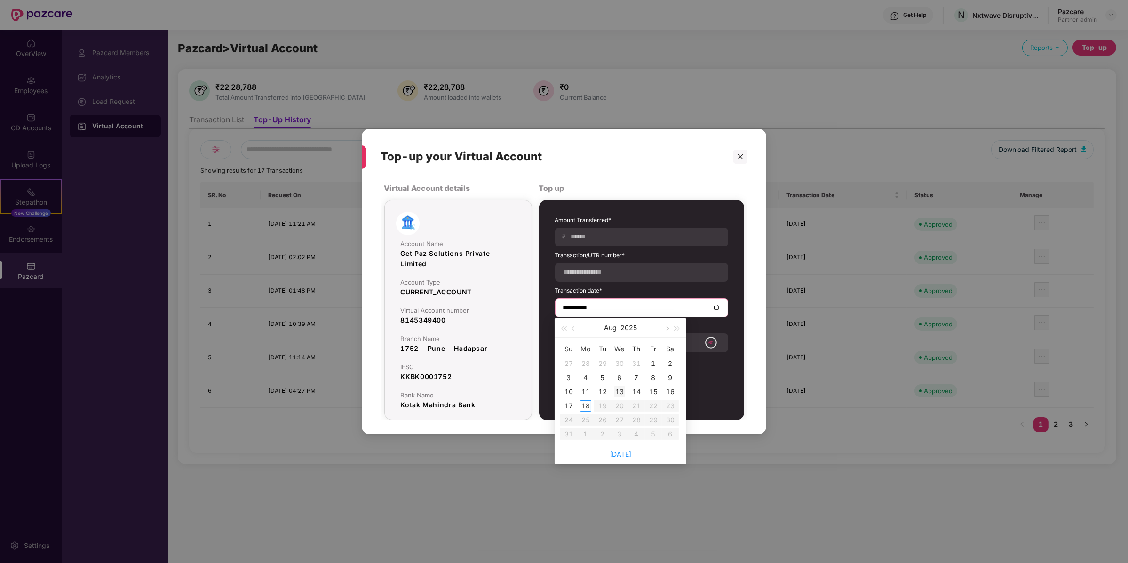
type input "**********"
click at [656, 388] on div "15" at bounding box center [653, 391] width 11 height 11
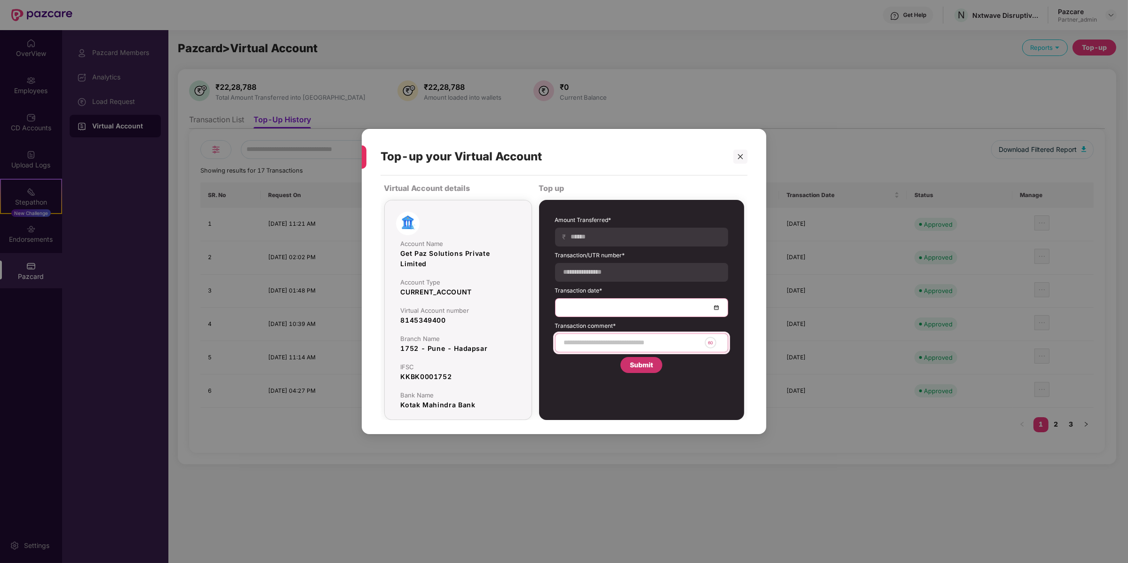
click at [636, 341] on input at bounding box center [632, 343] width 138 height 10
type input "*********"
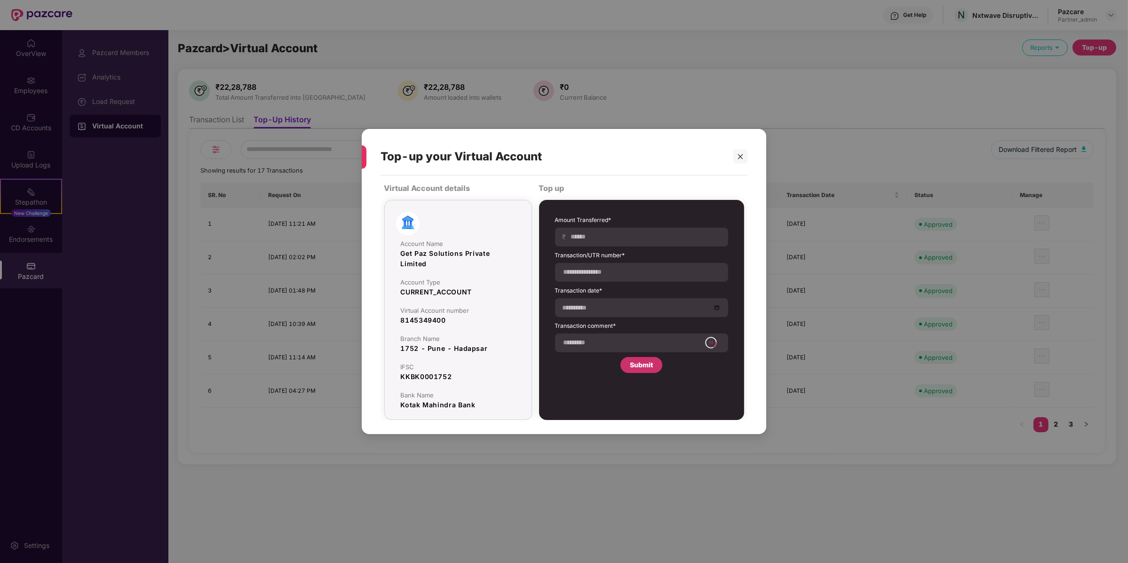
click at [639, 367] on div "Submit" at bounding box center [641, 365] width 23 height 10
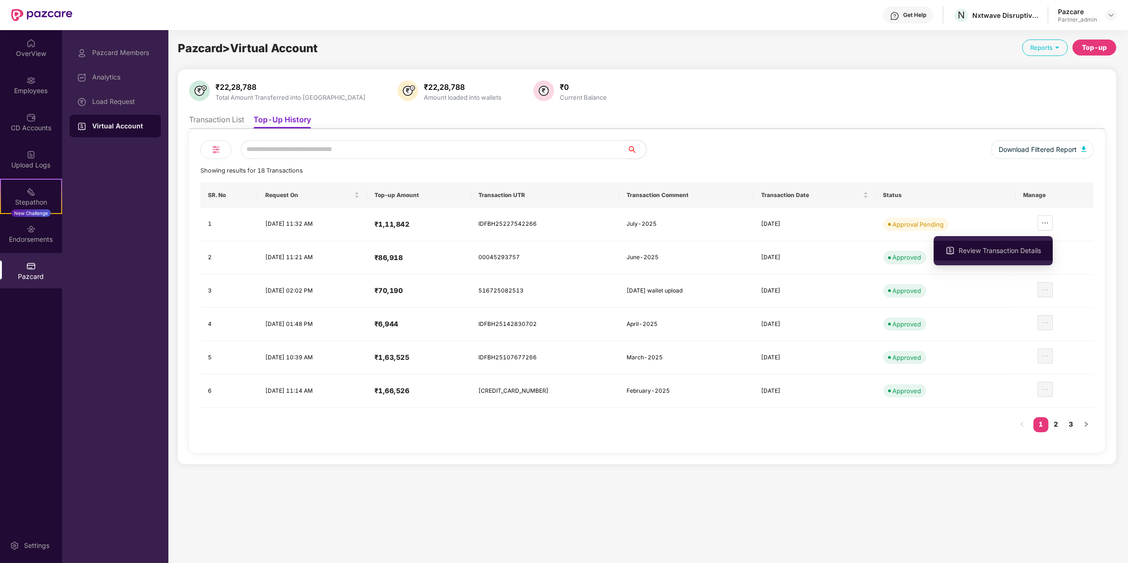
click at [1033, 241] on li "Review Transaction Details" at bounding box center [993, 251] width 119 height 20
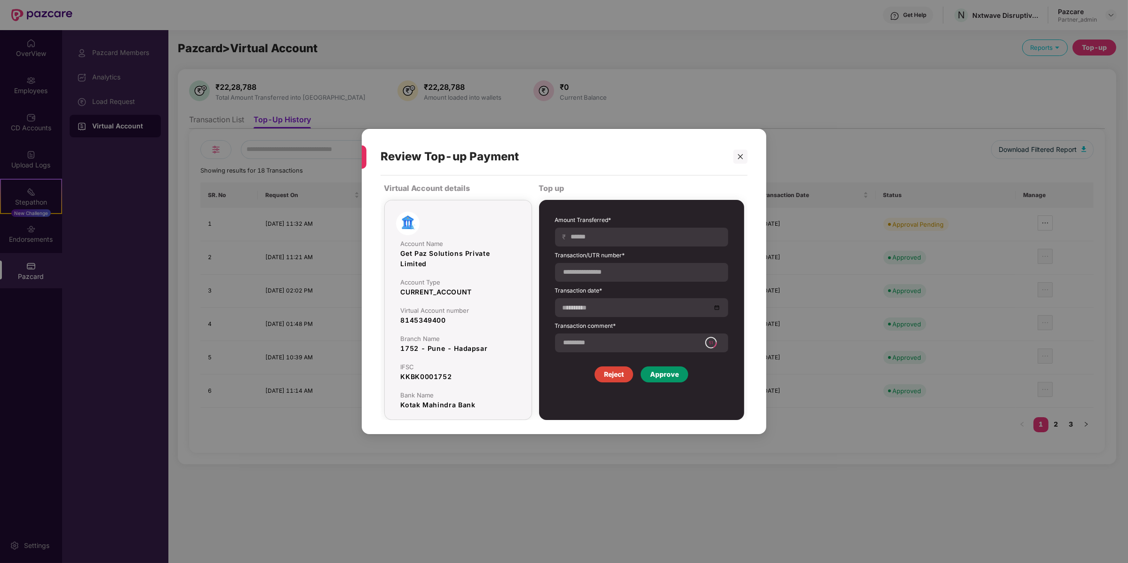
click at [677, 370] on div "Approve" at bounding box center [664, 374] width 29 height 10
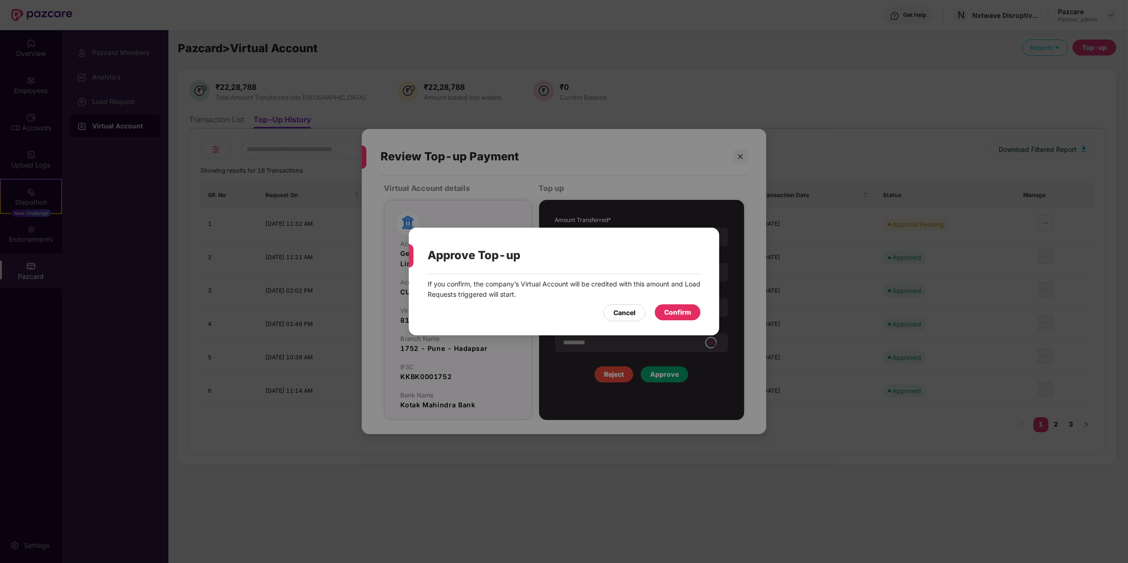
click at [682, 317] on div "Confirm" at bounding box center [677, 312] width 27 height 10
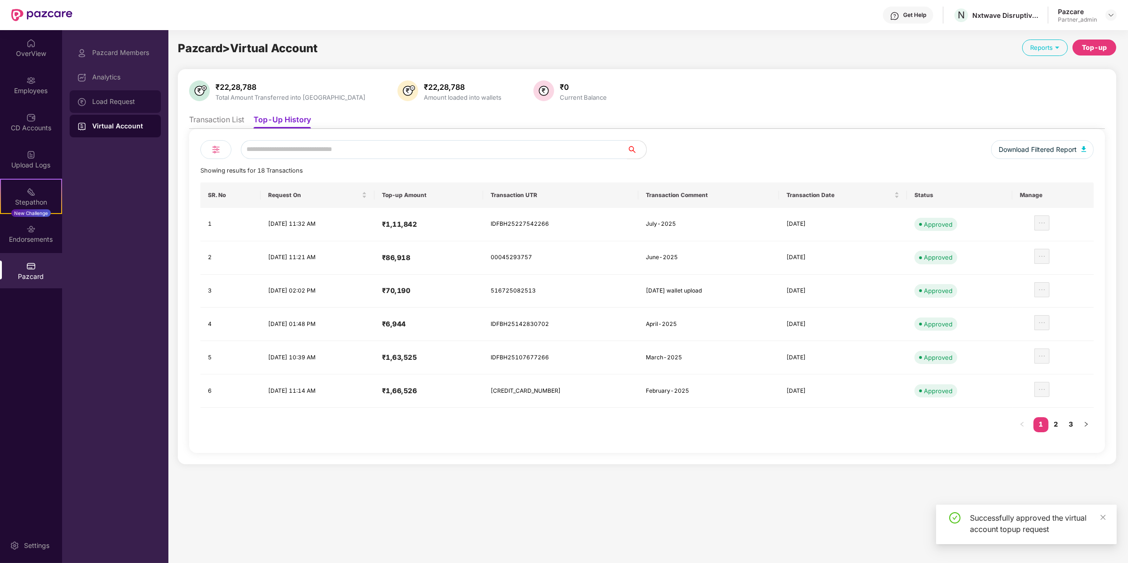
click at [119, 93] on div "Load Request" at bounding box center [115, 101] width 91 height 23
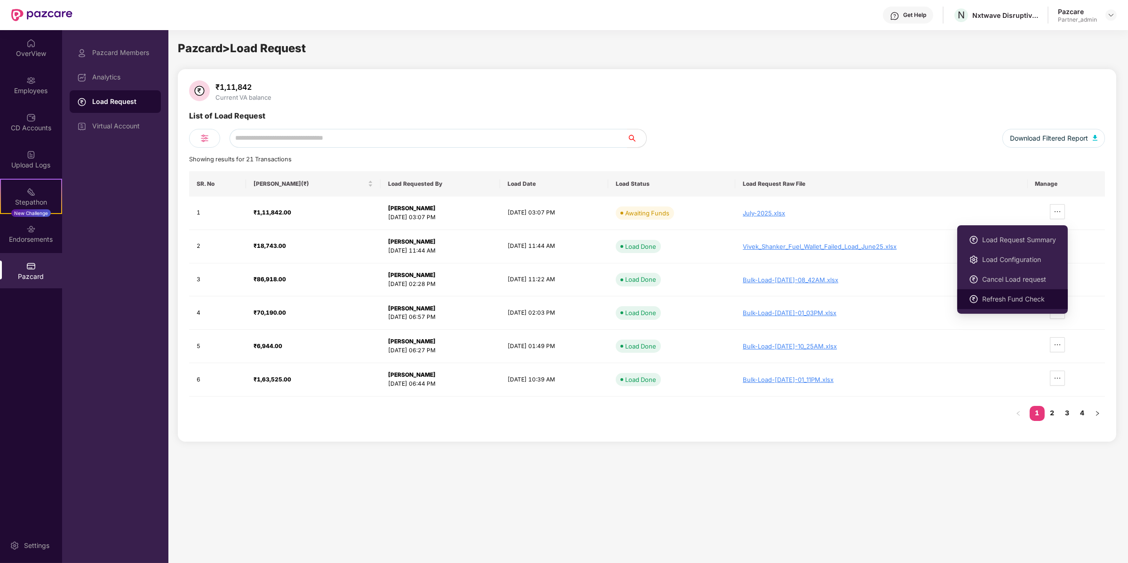
click at [1011, 300] on span "Refresh Fund Check" at bounding box center [1019, 299] width 74 height 10
